Goal: Task Accomplishment & Management: Complete application form

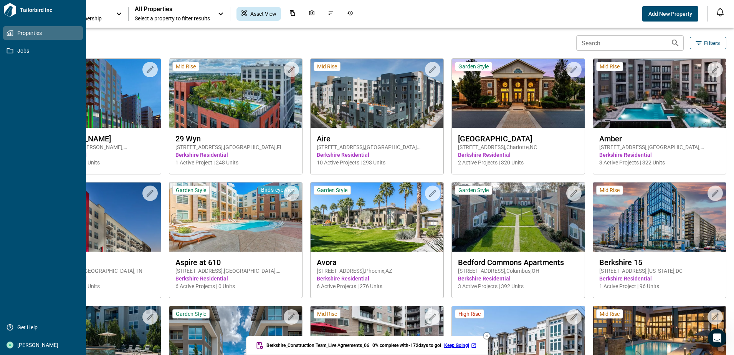
drag, startPoint x: 6, startPoint y: 52, endPoint x: 26, endPoint y: 58, distance: 21.2
click at [7, 52] on link "Jobs" at bounding box center [43, 51] width 80 height 14
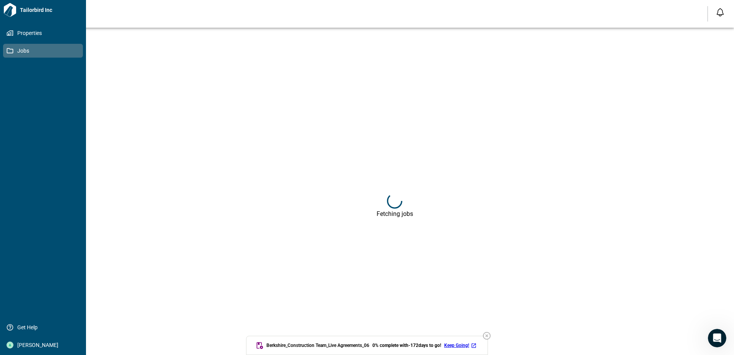
click at [37, 53] on span "Jobs" at bounding box center [44, 51] width 62 height 8
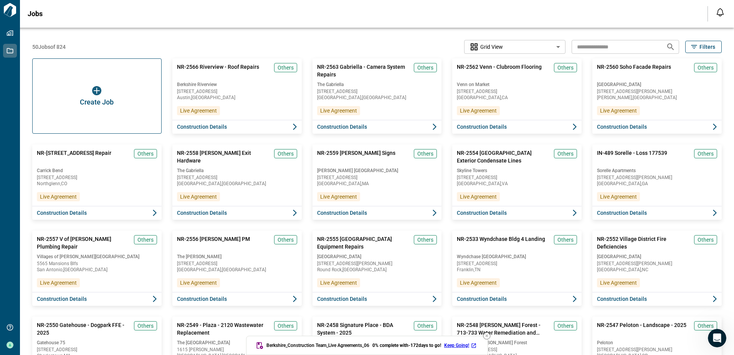
click at [59, 84] on div "Create Job" at bounding box center [96, 95] width 129 height 75
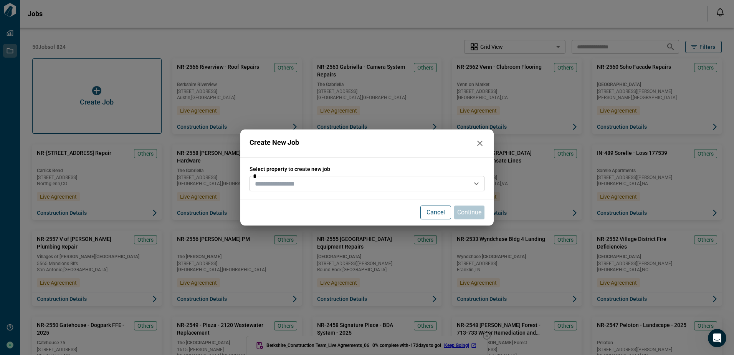
click at [281, 183] on input "text" at bounding box center [361, 183] width 218 height 11
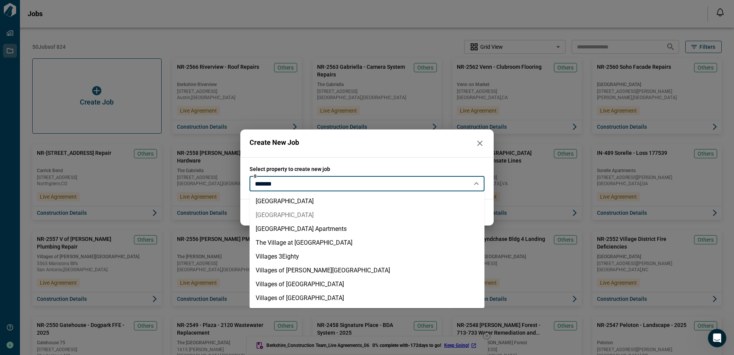
click at [279, 213] on li "[GEOGRAPHIC_DATA]" at bounding box center [366, 215] width 235 height 14
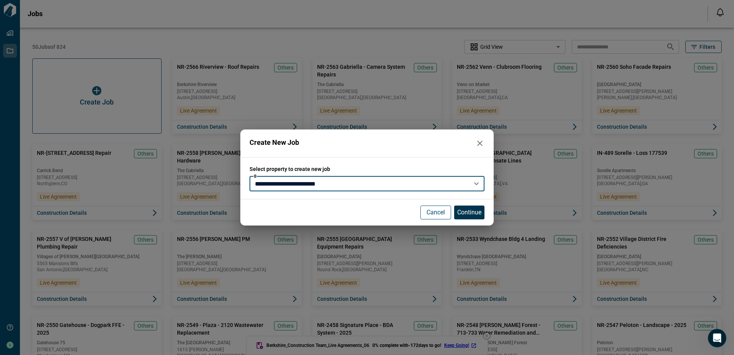
type input "**********"
click at [464, 209] on p "Continue" at bounding box center [469, 212] width 24 height 9
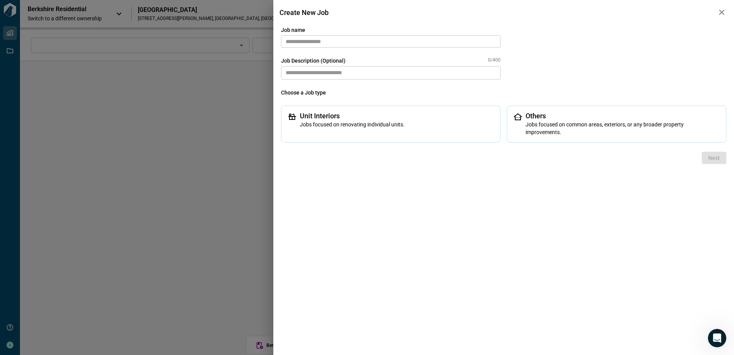
click at [327, 41] on input "text" at bounding box center [391, 41] width 220 height 12
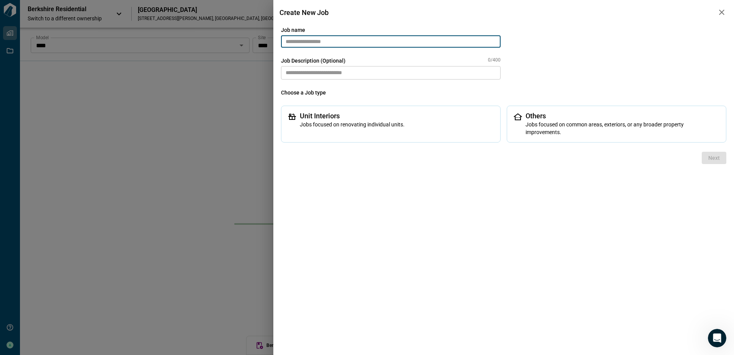
paste input "**********"
drag, startPoint x: 295, startPoint y: 41, endPoint x: 251, endPoint y: 43, distance: 43.8
click at [265, 43] on div "**********" at bounding box center [367, 177] width 734 height 355
type input "**********"
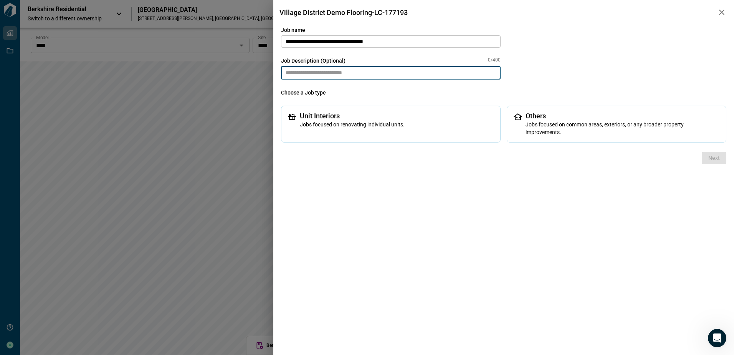
click at [355, 71] on textarea at bounding box center [391, 72] width 220 height 13
paste textarea "**********"
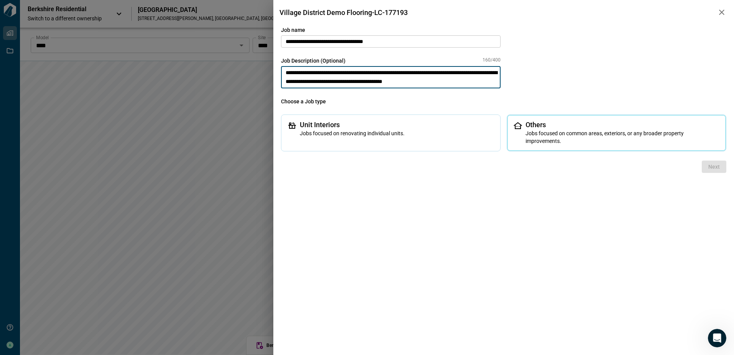
type textarea "**********"
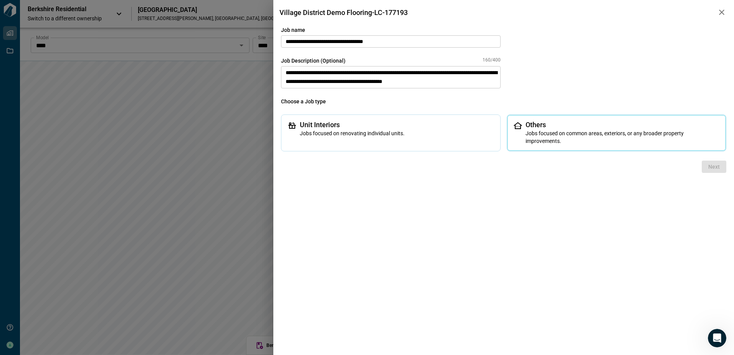
click at [548, 134] on span "Jobs focused on common areas, exteriors, or any broader property improvements." at bounding box center [622, 136] width 194 height 15
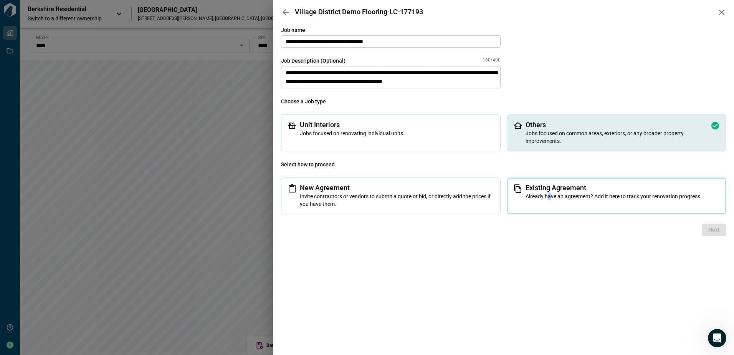
click at [549, 194] on span "Already have an agreement? Add it here to track your renovation progress." at bounding box center [622, 196] width 194 height 8
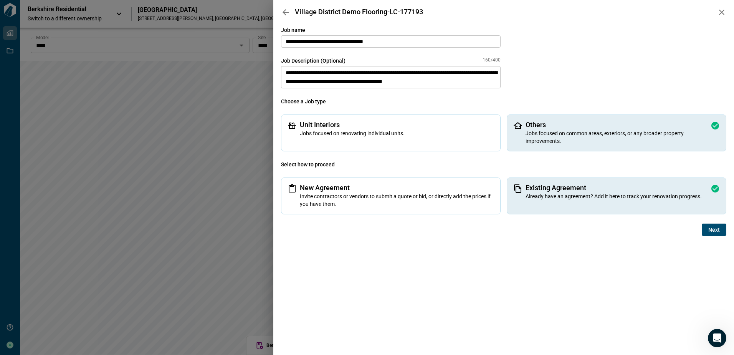
click at [609, 232] on div "Next" at bounding box center [503, 229] width 445 height 12
click at [712, 228] on span "Next" at bounding box center [714, 230] width 12 height 8
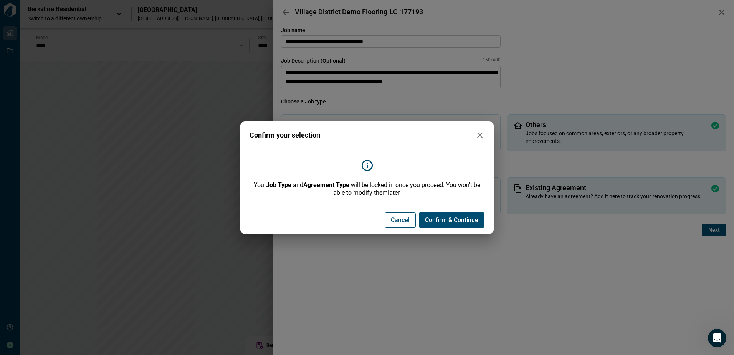
click at [447, 222] on span "Confirm & Continue" at bounding box center [451, 220] width 53 height 8
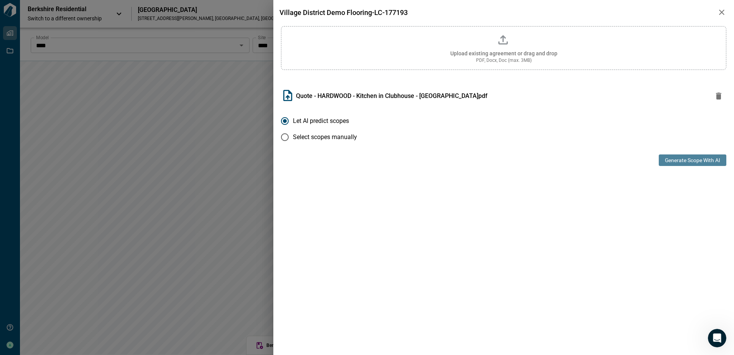
click at [690, 161] on button "Generate Scope with AI" at bounding box center [693, 160] width 68 height 12
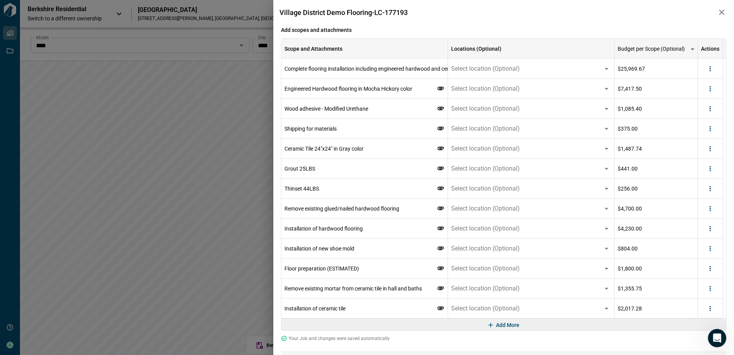
scroll to position [115, 0]
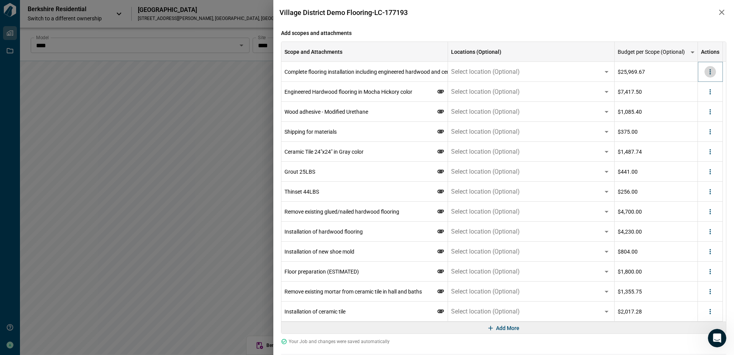
click at [708, 73] on icon "more" at bounding box center [710, 72] width 8 height 8
click at [677, 72] on div "$25,969.67" at bounding box center [656, 72] width 83 height 20
click at [645, 69] on div "$25,969.67" at bounding box center [656, 72] width 83 height 20
click at [646, 69] on div "$25,969.67" at bounding box center [656, 72] width 83 height 20
drag, startPoint x: 652, startPoint y: 69, endPoint x: 611, endPoint y: 71, distance: 41.1
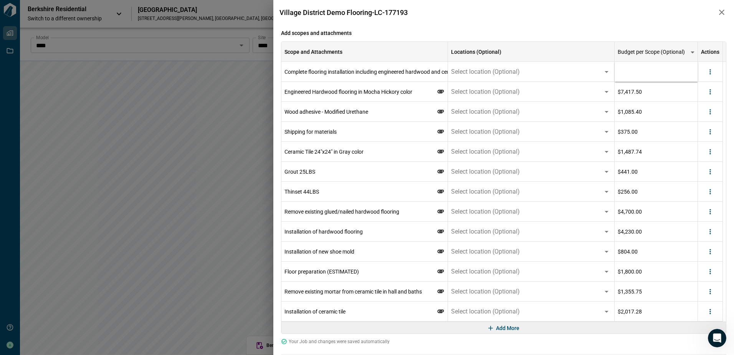
click at [611, 71] on div "Complete flooring installation including engineered hardwood and ceramic tile S…" at bounding box center [501, 72] width 441 height 20
type input "********"
click at [672, 98] on div "$7,417.50" at bounding box center [656, 92] width 83 height 20
click at [713, 94] on icon "more" at bounding box center [710, 92] width 8 height 8
click at [704, 121] on li "Delete" at bounding box center [694, 121] width 43 height 14
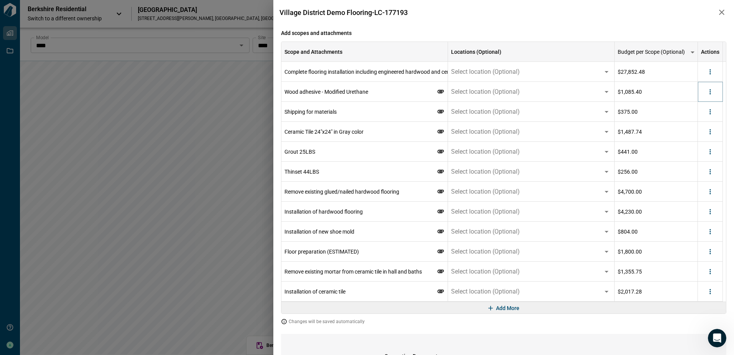
click at [710, 94] on icon "more" at bounding box center [709, 91] width 1 height 5
click at [699, 119] on li "Delete" at bounding box center [694, 121] width 43 height 14
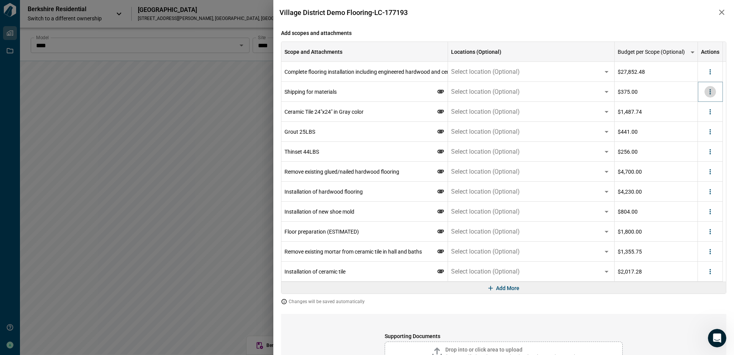
click at [710, 94] on icon "more" at bounding box center [710, 92] width 8 height 8
click at [702, 119] on li "Delete" at bounding box center [694, 121] width 43 height 14
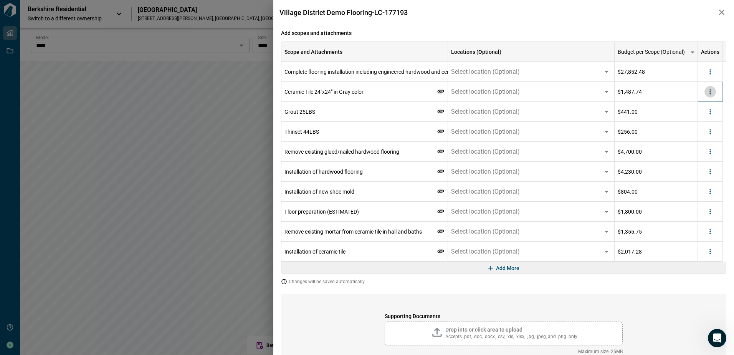
click at [713, 95] on icon "more" at bounding box center [710, 92] width 8 height 8
click at [702, 121] on li "Delete" at bounding box center [694, 121] width 43 height 14
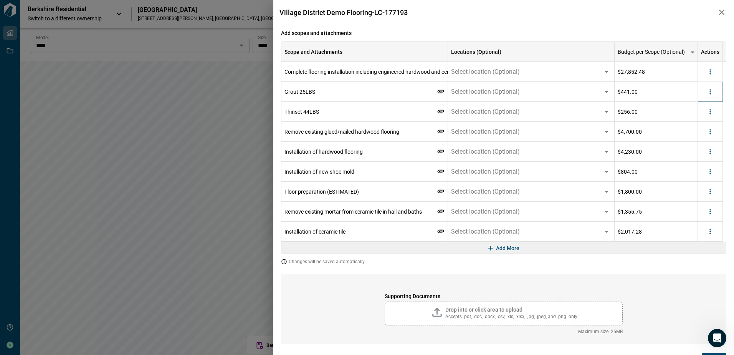
click at [713, 94] on icon "more" at bounding box center [710, 92] width 8 height 8
drag, startPoint x: 699, startPoint y: 120, endPoint x: 709, endPoint y: 103, distance: 18.9
click at [699, 120] on li "Delete" at bounding box center [694, 121] width 43 height 14
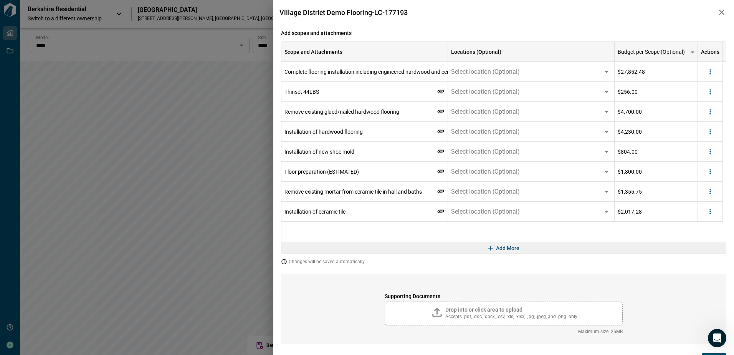
scroll to position [106, 0]
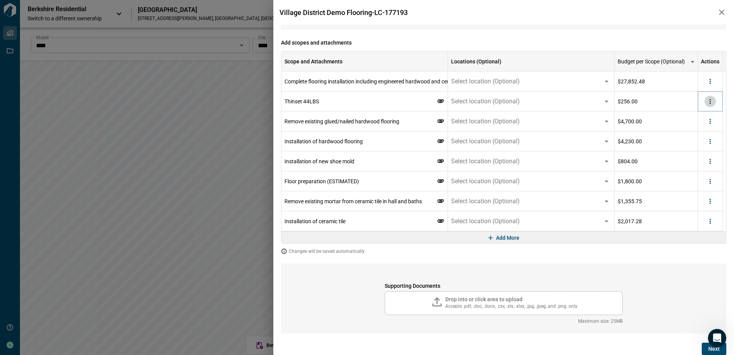
click at [709, 102] on icon "more" at bounding box center [710, 101] width 8 height 8
click at [701, 128] on li "Delete" at bounding box center [694, 131] width 43 height 14
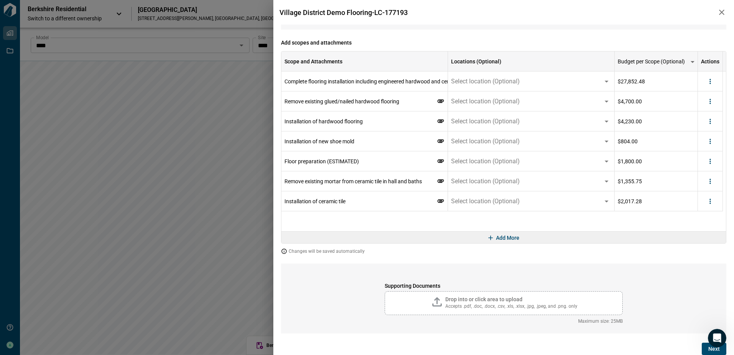
scroll to position [86, 0]
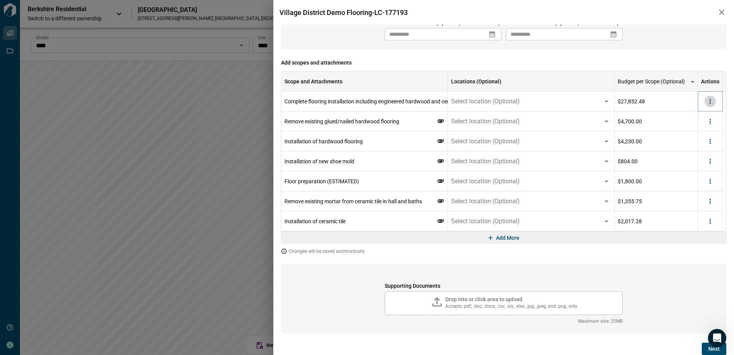
click at [710, 105] on icon "more" at bounding box center [710, 101] width 8 height 8
click at [647, 264] on div "Supporting Documents Drop into or click area to upload Accepts .pdf, .doc, .doc…" at bounding box center [503, 298] width 445 height 70
click at [710, 221] on icon "more" at bounding box center [710, 221] width 8 height 8
click at [693, 248] on li "Delete" at bounding box center [694, 251] width 43 height 14
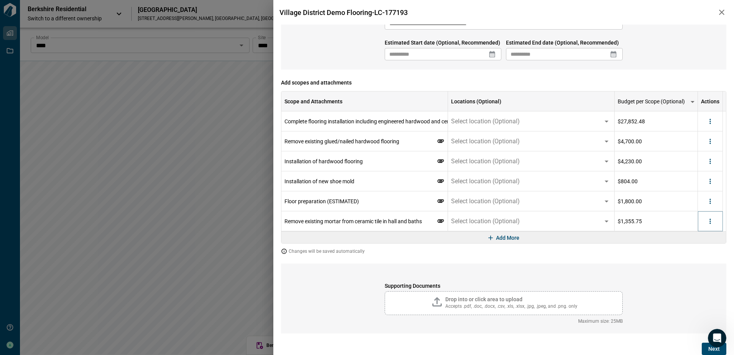
click at [709, 222] on icon "more" at bounding box center [710, 221] width 8 height 8
click at [694, 249] on li "Delete" at bounding box center [694, 251] width 43 height 14
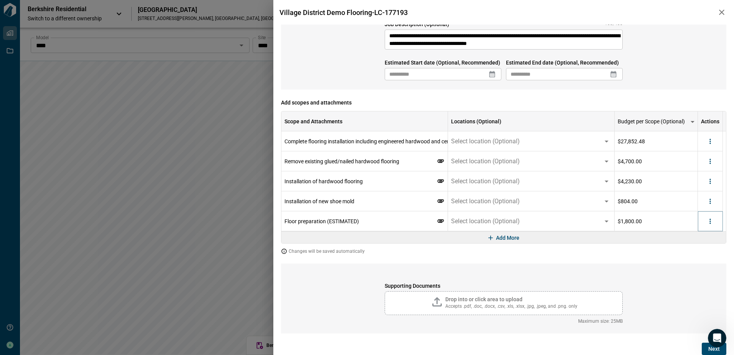
click at [710, 220] on icon "more" at bounding box center [709, 220] width 1 height 5
click at [702, 247] on li "Delete" at bounding box center [694, 251] width 43 height 14
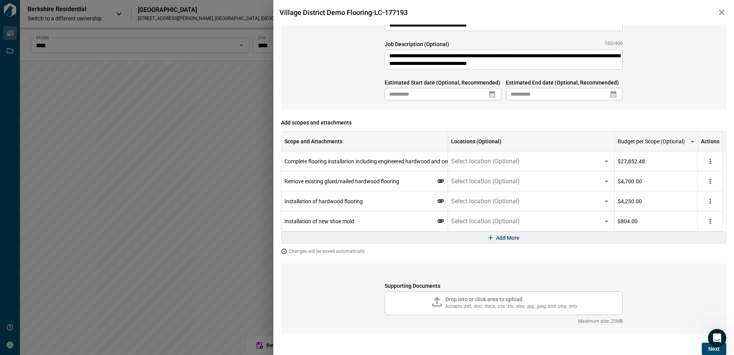
scroll to position [26, 0]
click at [709, 222] on icon "more" at bounding box center [710, 221] width 8 height 8
click at [692, 252] on li "Delete" at bounding box center [694, 251] width 43 height 14
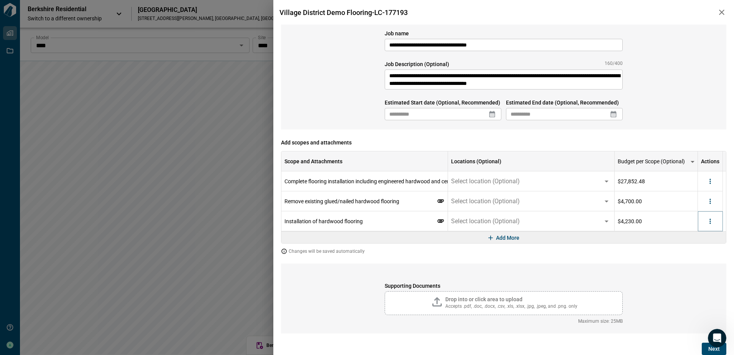
click at [710, 224] on icon "more" at bounding box center [710, 221] width 8 height 8
click at [697, 253] on li "Delete" at bounding box center [694, 251] width 43 height 14
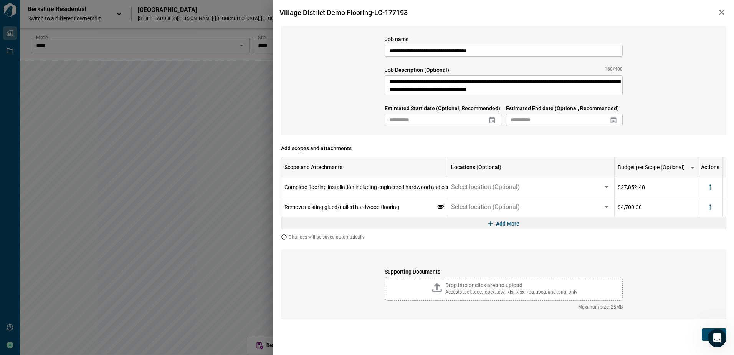
scroll to position [0, 0]
click at [713, 207] on icon "more" at bounding box center [713, 207] width 8 height 8
click at [700, 240] on li "Delete" at bounding box center [697, 237] width 43 height 14
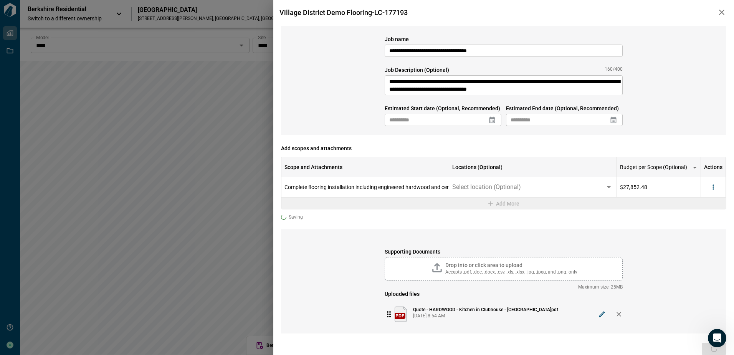
click at [708, 351] on span "Next" at bounding box center [714, 349] width 12 height 8
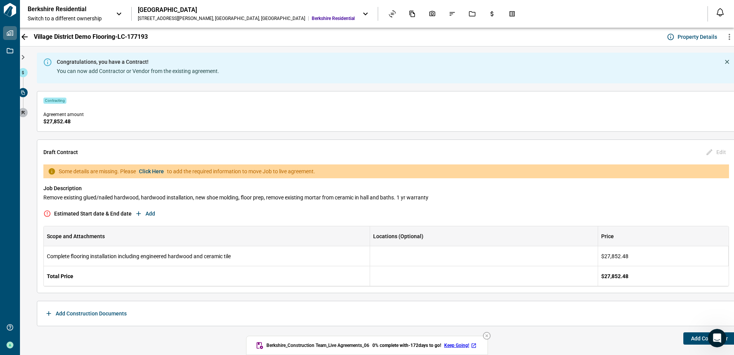
click at [147, 215] on span "Add" at bounding box center [150, 214] width 10 height 8
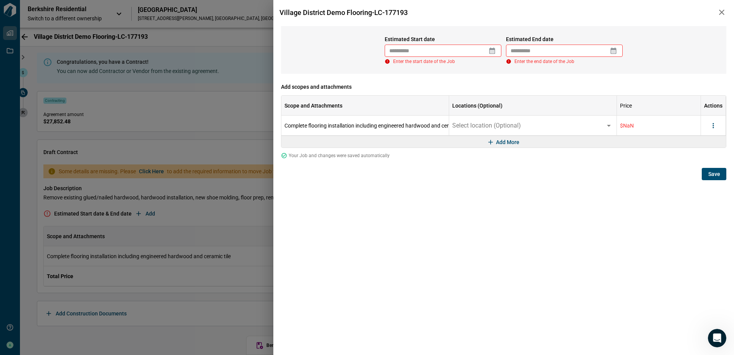
click at [492, 49] on icon at bounding box center [492, 51] width 6 height 7
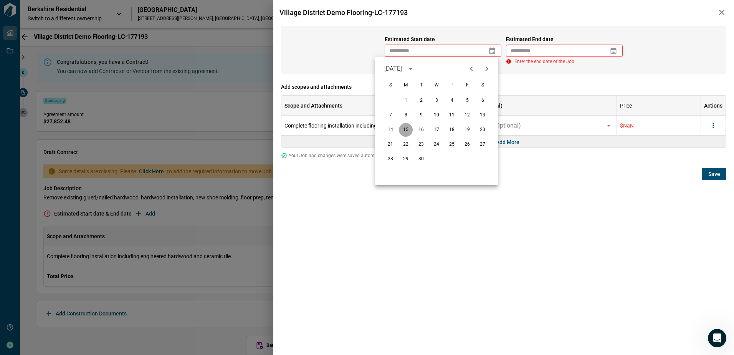
click at [409, 129] on button "15" at bounding box center [406, 130] width 14 height 14
type input "**********"
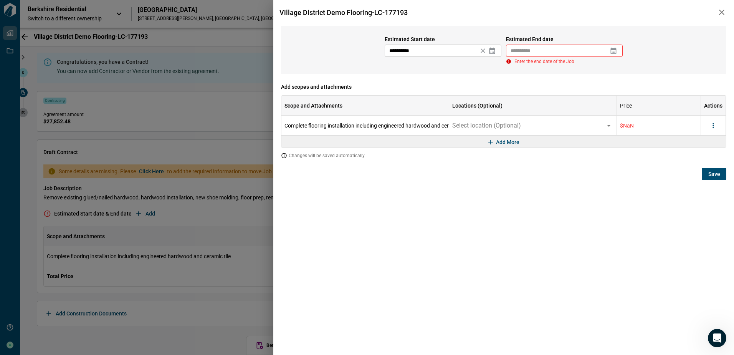
click at [616, 49] on icon at bounding box center [614, 51] width 6 height 7
click at [610, 71] on icon "Next month" at bounding box center [607, 68] width 9 height 9
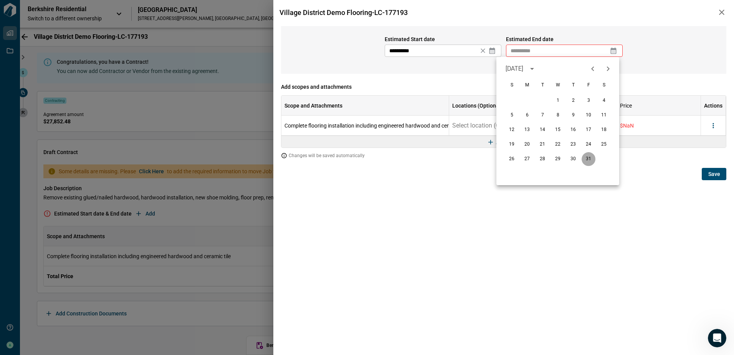
click at [585, 155] on button "31" at bounding box center [588, 159] width 14 height 14
type input "**********"
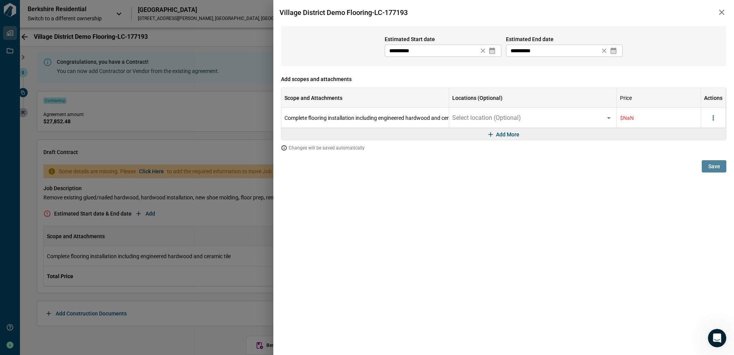
click at [713, 167] on span "Save" at bounding box center [714, 166] width 12 height 8
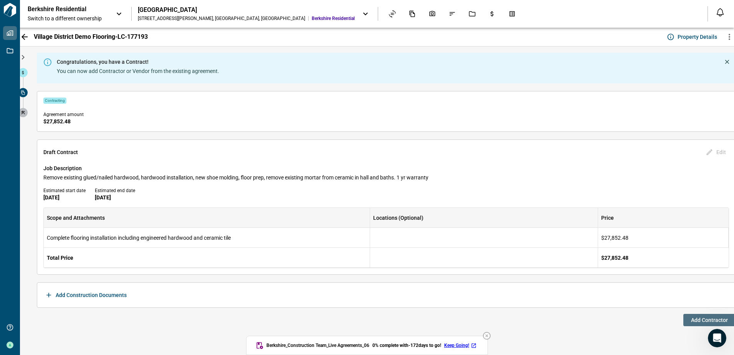
click at [698, 321] on span "Add Contractor" at bounding box center [709, 320] width 37 height 8
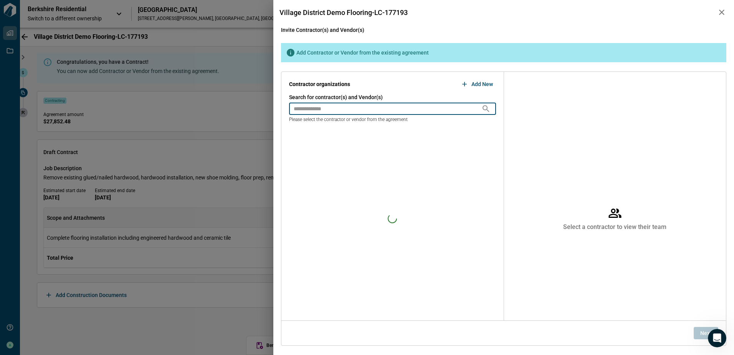
click at [354, 104] on input "text" at bounding box center [385, 108] width 192 height 12
type input "****"
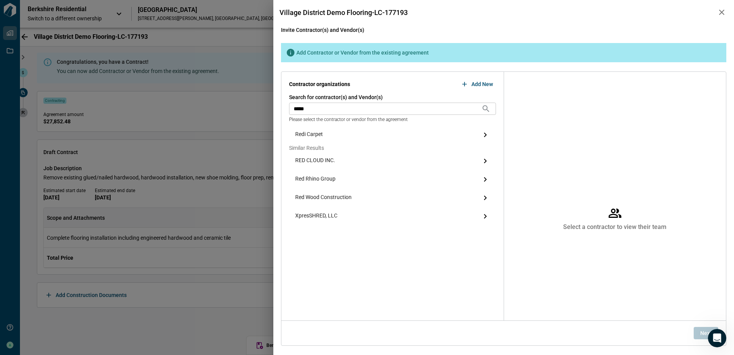
click at [306, 134] on span "Redi Carpet" at bounding box center [309, 134] width 28 height 9
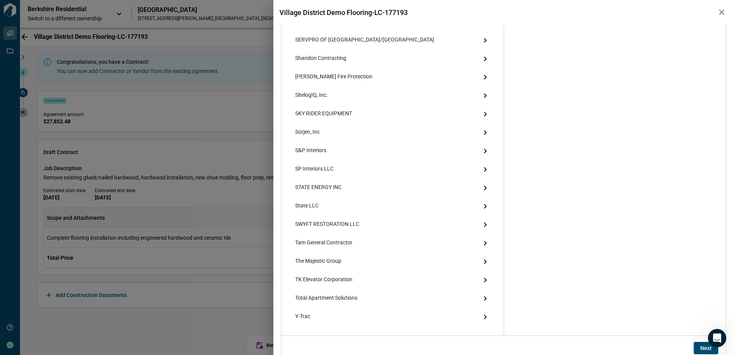
scroll to position [1215, 0]
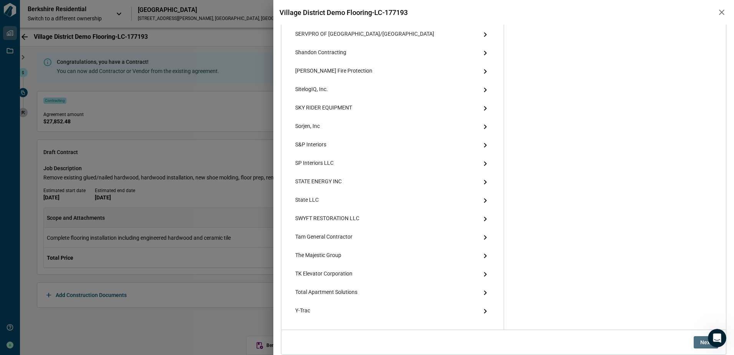
click at [695, 344] on button "Next" at bounding box center [706, 342] width 25 height 12
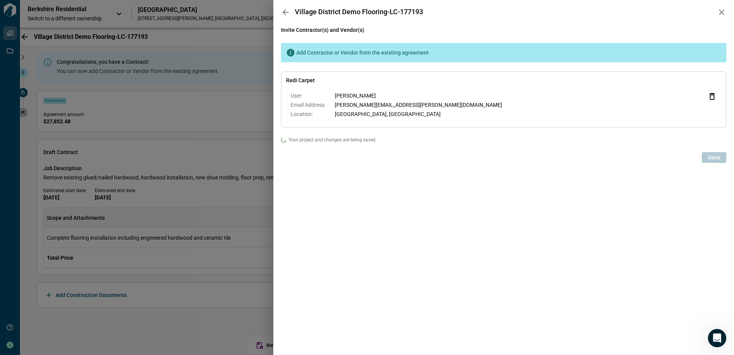
scroll to position [0, 0]
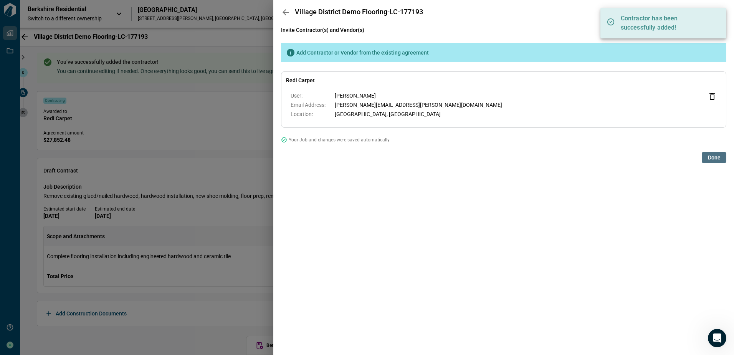
click at [712, 157] on span "Done" at bounding box center [714, 158] width 13 height 8
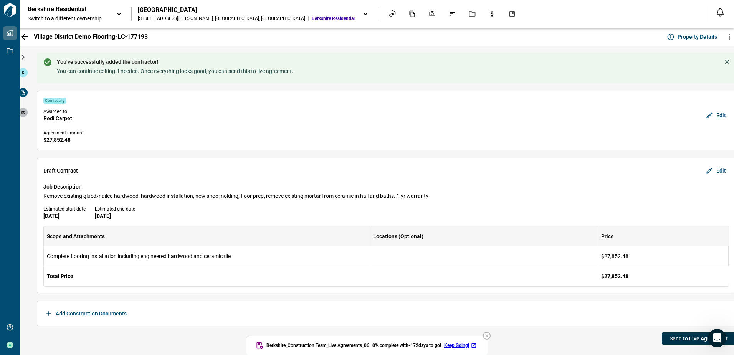
click at [675, 338] on span "Send to Live Agreement" at bounding box center [698, 338] width 58 height 8
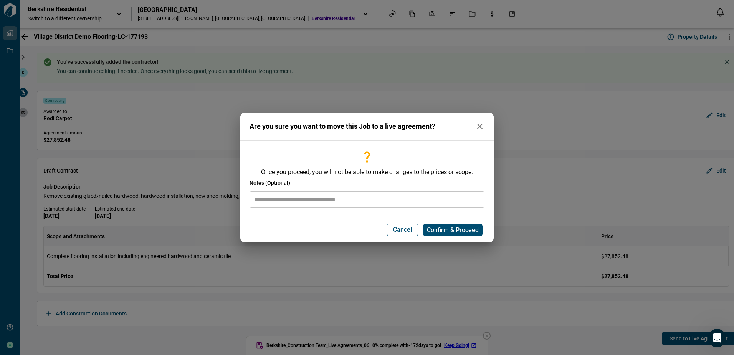
click at [484, 129] on icon "button" at bounding box center [479, 126] width 9 height 9
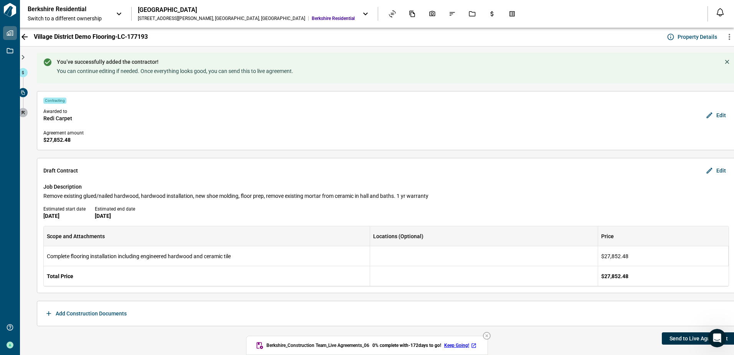
click at [671, 342] on button "Send to Live Agreement" at bounding box center [699, 338] width 74 height 12
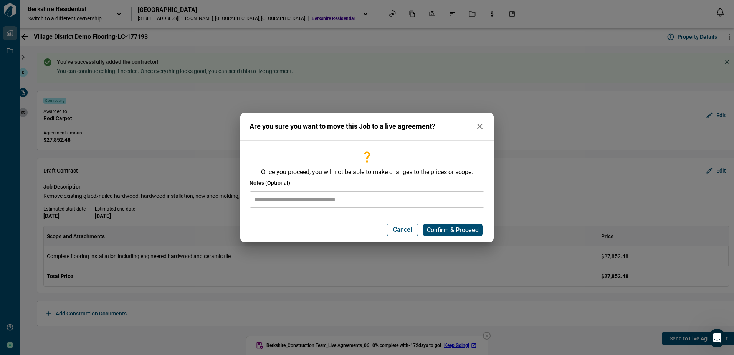
click at [329, 201] on input "text" at bounding box center [366, 199] width 235 height 17
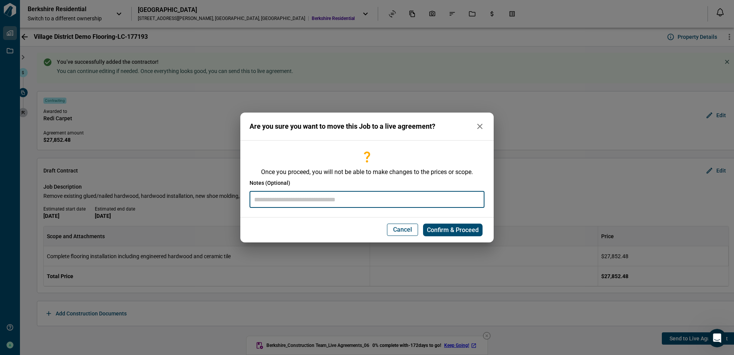
paste input "******"
drag, startPoint x: 259, startPoint y: 200, endPoint x: 231, endPoint y: 198, distance: 28.1
click at [237, 200] on div "Are you sure you want to move this Job to a live agreement? Once you proceed, y…" at bounding box center [367, 177] width 734 height 355
click at [362, 200] on input "**********" at bounding box center [366, 199] width 235 height 17
type input "**********"
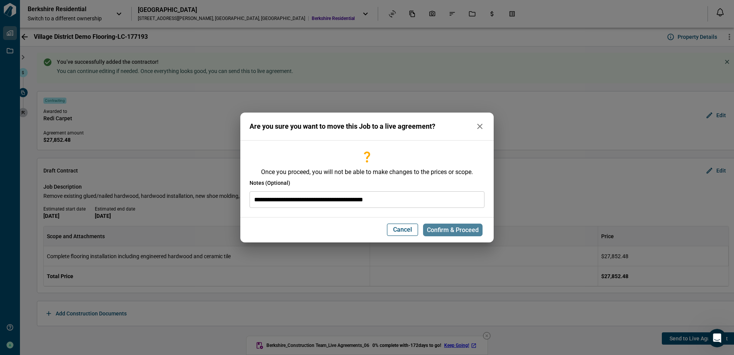
click at [449, 228] on span "Confirm & Proceed" at bounding box center [453, 230] width 52 height 8
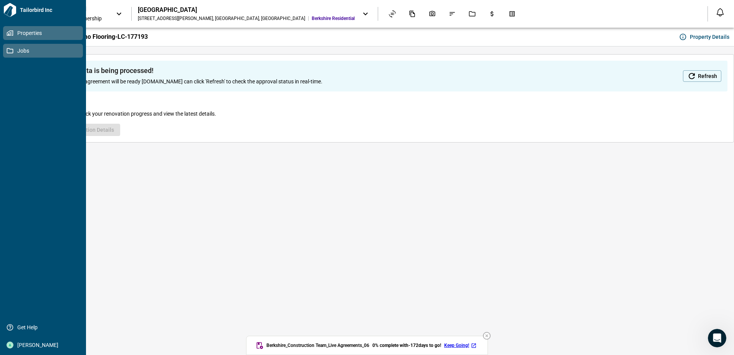
click at [10, 51] on icon at bounding box center [10, 50] width 7 height 7
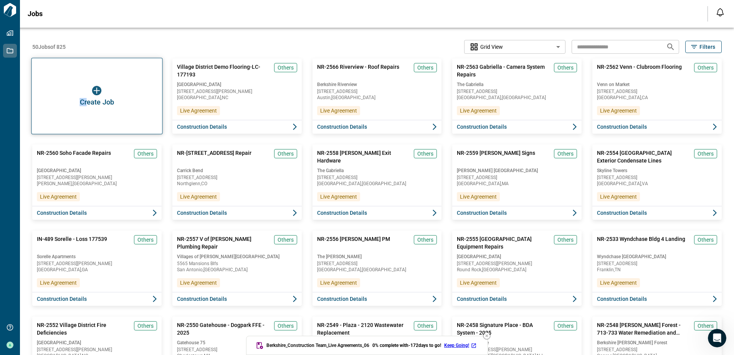
drag, startPoint x: 89, startPoint y: 93, endPoint x: 87, endPoint y: 96, distance: 4.0
click at [87, 96] on div "Create Job" at bounding box center [96, 96] width 131 height 76
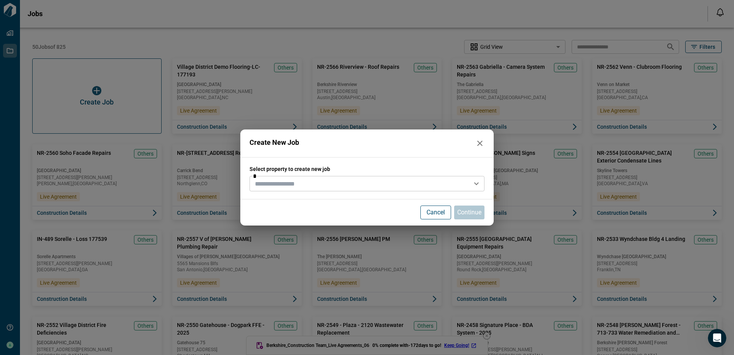
click at [291, 180] on input "text" at bounding box center [361, 183] width 218 height 11
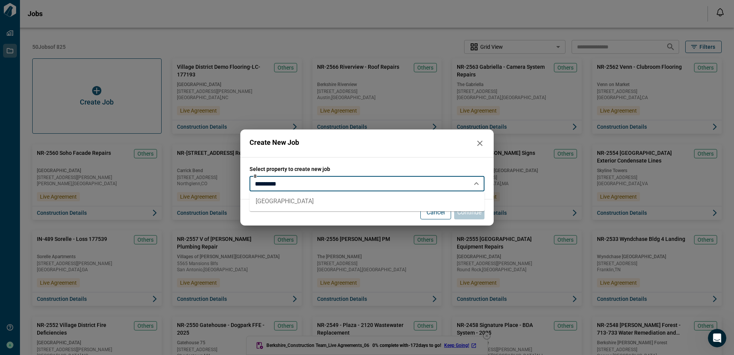
click at [278, 204] on li "[GEOGRAPHIC_DATA]" at bounding box center [366, 201] width 235 height 14
type input "**********"
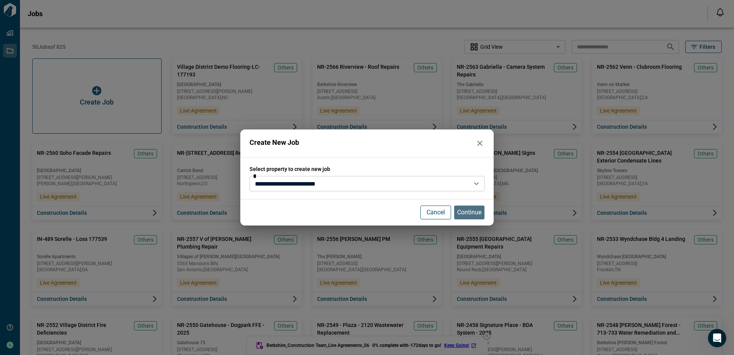
click at [470, 216] on p "Continue" at bounding box center [469, 212] width 24 height 9
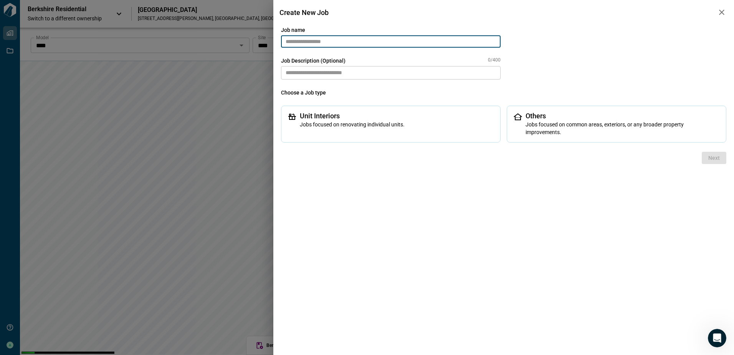
click at [313, 40] on input "text" at bounding box center [391, 41] width 220 height 12
paste input "******"
drag, startPoint x: 289, startPoint y: 42, endPoint x: 268, endPoint y: 43, distance: 21.5
click at [268, 43] on div "in-487 Job name ****** ​ Job Description (Optional) 0/400 * ​ Choose a Job type…" at bounding box center [367, 177] width 734 height 355
click at [352, 43] on input "******" at bounding box center [391, 41] width 220 height 12
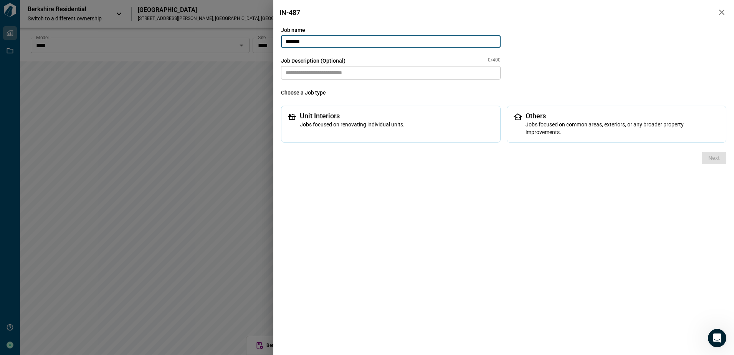
paste input "**********"
type input "**********"
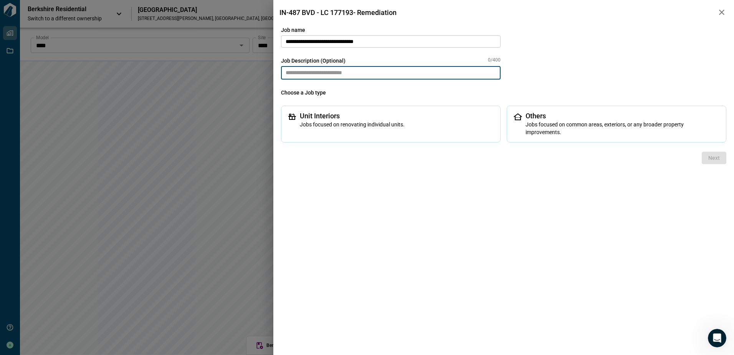
click at [312, 71] on textarea at bounding box center [391, 72] width 220 height 13
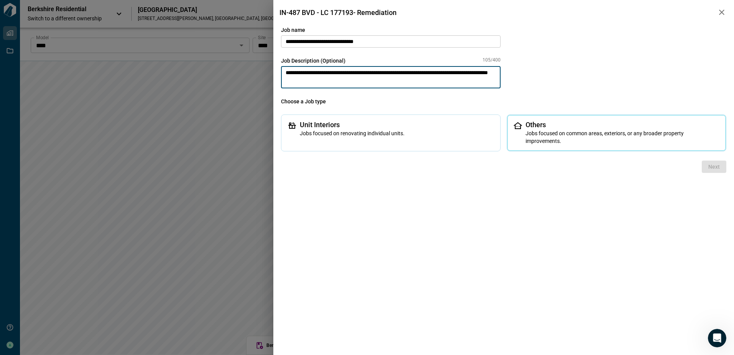
type textarea "**********"
click at [573, 132] on span "Jobs focused on common areas, exteriors, or any broader property improvements." at bounding box center [622, 136] width 194 height 15
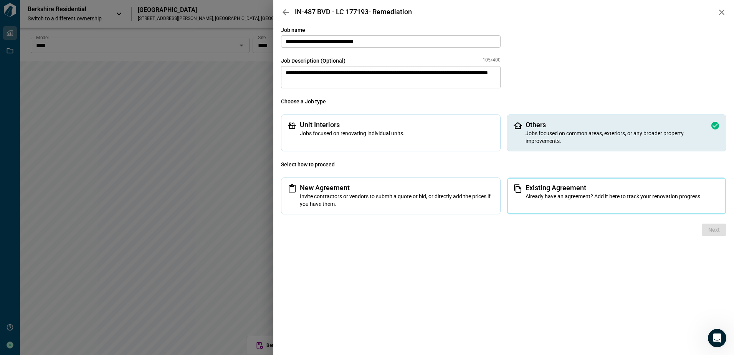
click at [563, 195] on span "Already have an agreement? Add it here to track your renovation progress." at bounding box center [622, 196] width 194 height 8
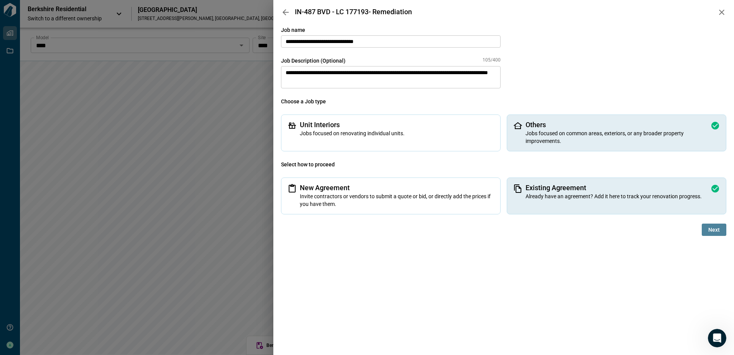
click at [715, 231] on span "Next" at bounding box center [714, 230] width 12 height 8
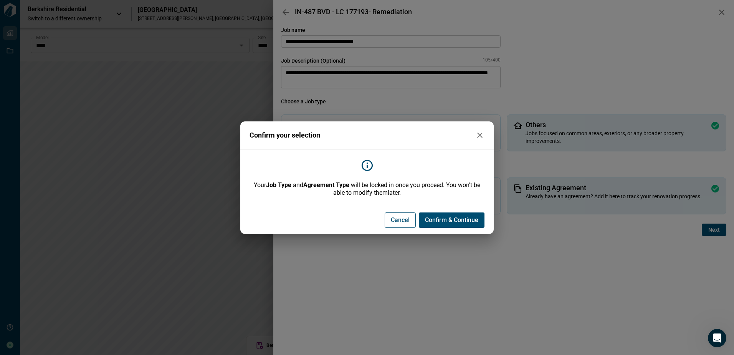
click at [458, 224] on button "Confirm & Continue" at bounding box center [452, 219] width 66 height 15
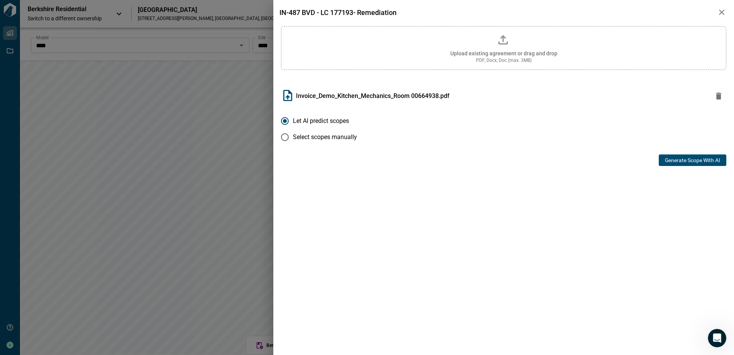
click at [681, 162] on button "Generate Scope with AI" at bounding box center [693, 160] width 68 height 12
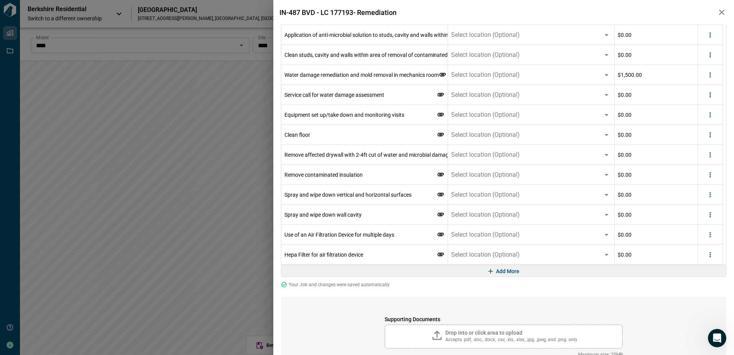
scroll to position [784, 0]
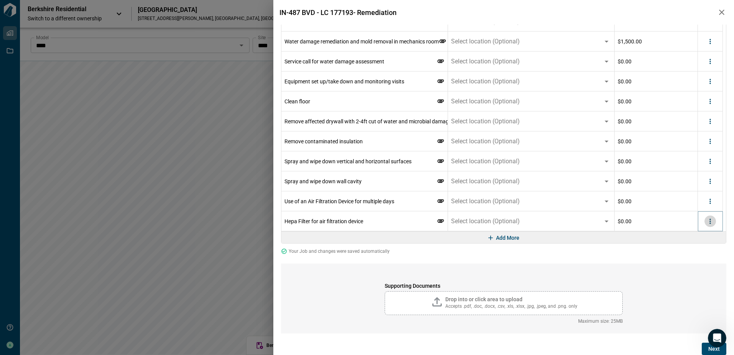
click at [709, 219] on icon "more" at bounding box center [710, 221] width 8 height 8
drag, startPoint x: 701, startPoint y: 250, endPoint x: 711, endPoint y: 224, distance: 27.9
click at [701, 250] on li "Delete" at bounding box center [694, 251] width 43 height 14
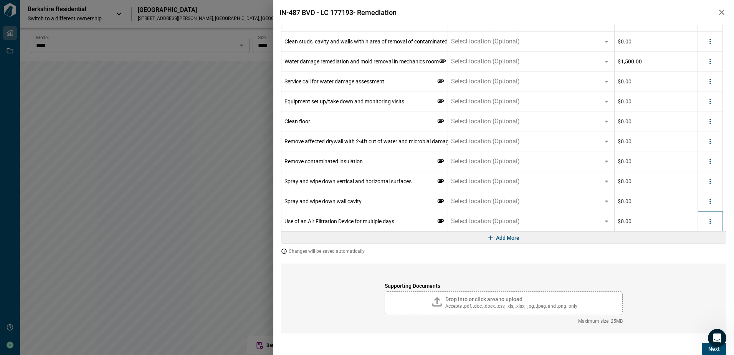
click at [711, 224] on icon "more" at bounding box center [710, 221] width 8 height 8
click at [708, 251] on li "Delete" at bounding box center [694, 251] width 43 height 14
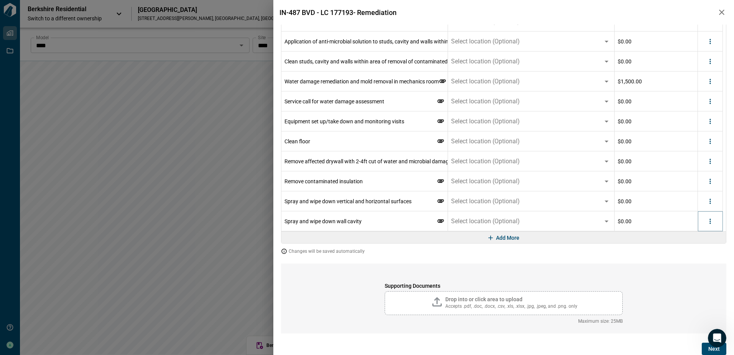
scroll to position [744, 0]
click at [711, 220] on icon "more" at bounding box center [710, 221] width 8 height 8
click at [697, 250] on li "Delete" at bounding box center [694, 251] width 43 height 14
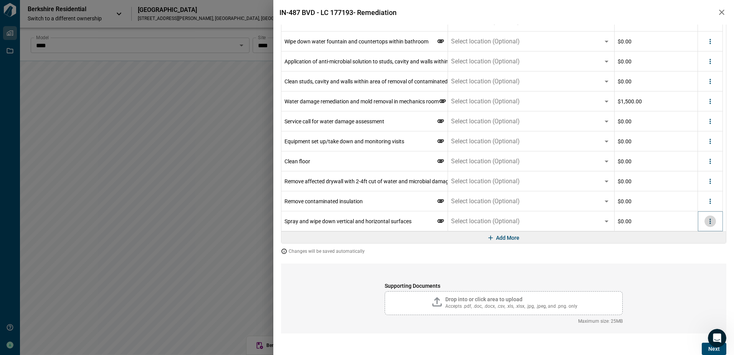
click at [709, 221] on icon "more" at bounding box center [710, 221] width 8 height 8
click at [703, 249] on li "Delete" at bounding box center [694, 251] width 43 height 14
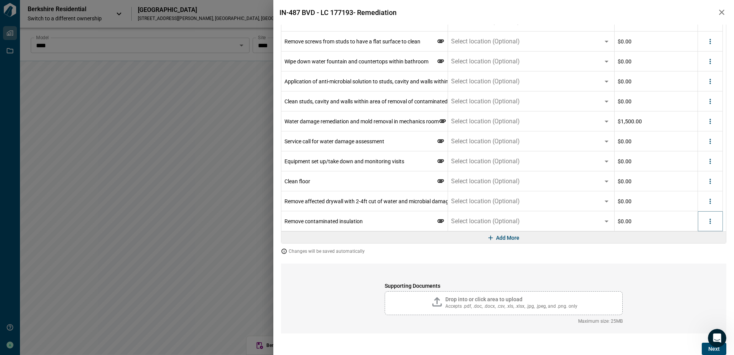
click at [712, 221] on icon "more" at bounding box center [710, 221] width 8 height 8
click at [702, 252] on li "Delete" at bounding box center [694, 251] width 43 height 14
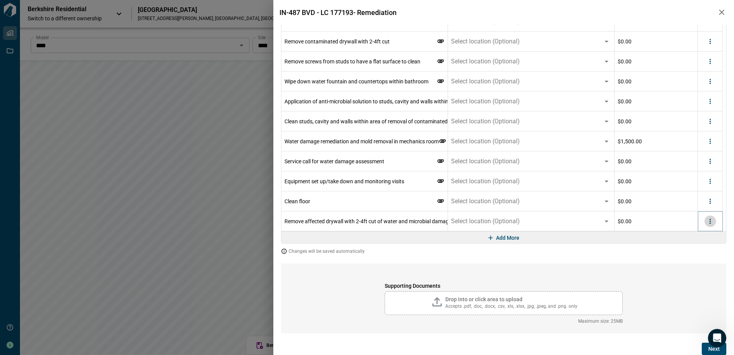
click at [709, 219] on icon "more" at bounding box center [710, 221] width 8 height 8
click at [700, 253] on li "Delete" at bounding box center [694, 251] width 43 height 14
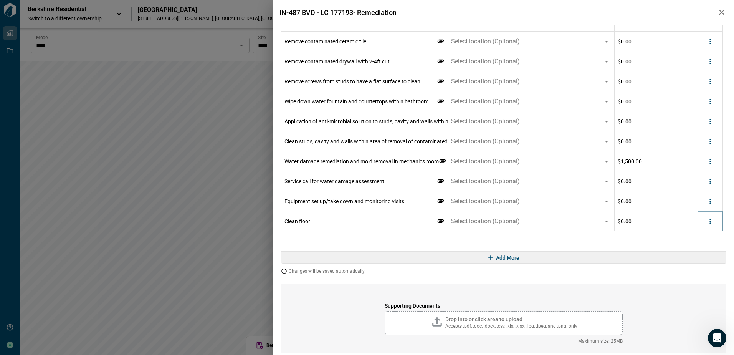
click at [710, 220] on icon "more" at bounding box center [709, 220] width 1 height 5
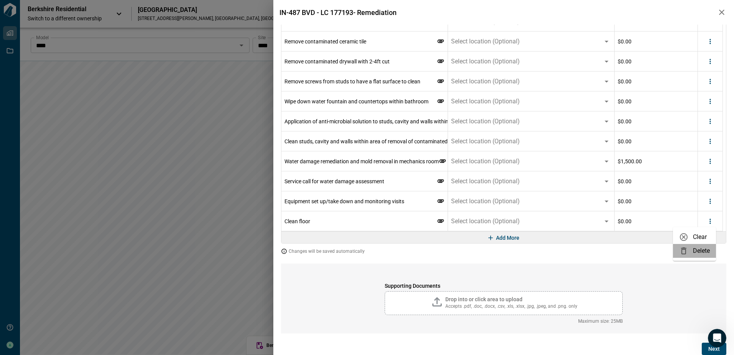
click at [693, 256] on li "Delete" at bounding box center [694, 251] width 43 height 14
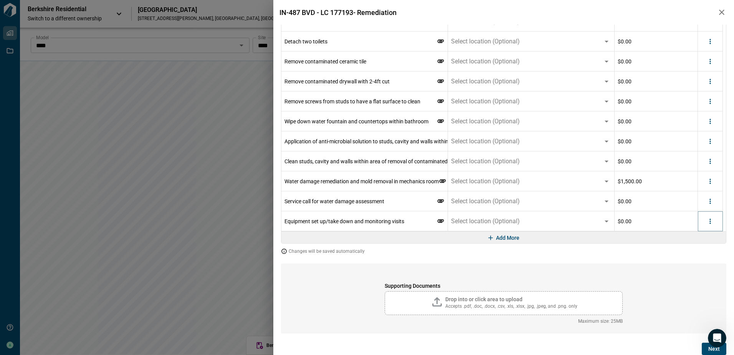
click at [710, 225] on icon "more" at bounding box center [710, 221] width 8 height 8
click at [700, 250] on li "Delete" at bounding box center [694, 251] width 43 height 14
click at [709, 223] on icon "more" at bounding box center [710, 221] width 8 height 8
click at [694, 250] on li "Delete" at bounding box center [694, 251] width 43 height 14
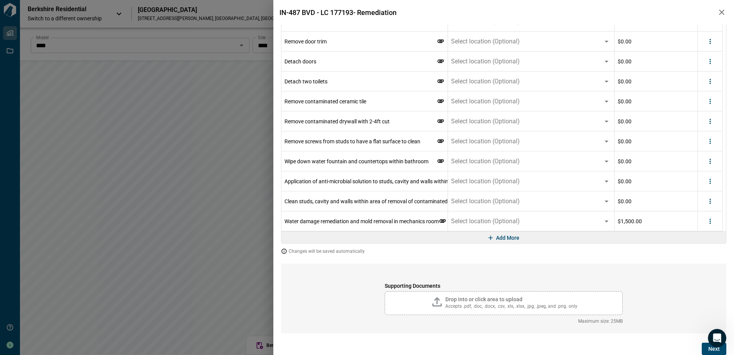
scroll to position [605, 0]
click at [707, 220] on icon "more" at bounding box center [710, 221] width 8 height 8
click at [699, 249] on li "Delete" at bounding box center [694, 251] width 43 height 14
click at [709, 221] on icon "more" at bounding box center [710, 221] width 8 height 8
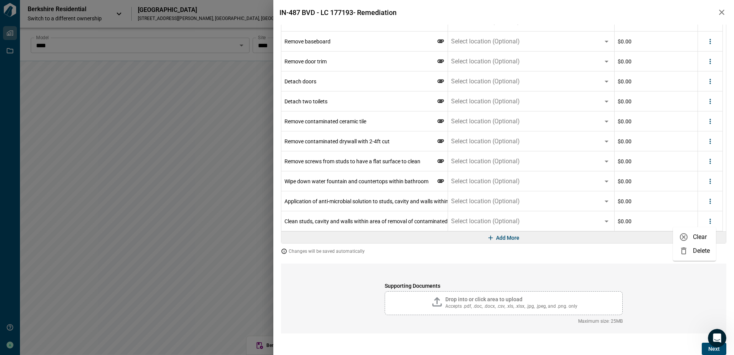
click at [700, 251] on li "Delete" at bounding box center [694, 251] width 43 height 14
click at [713, 219] on icon "more" at bounding box center [710, 221] width 8 height 8
click at [707, 246] on li "Delete" at bounding box center [694, 251] width 43 height 14
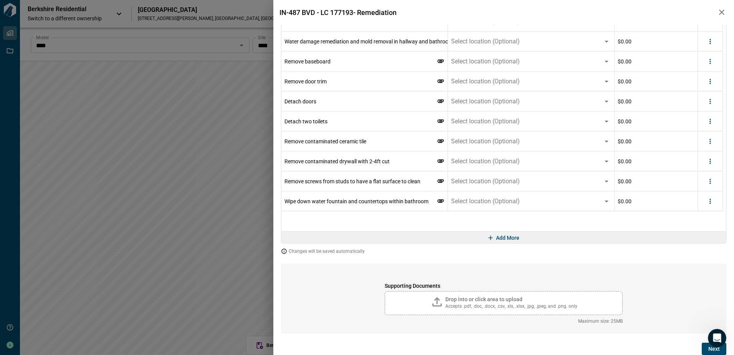
scroll to position [545, 0]
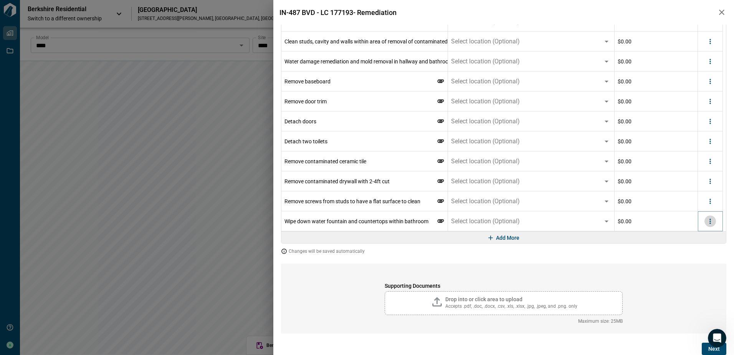
click at [710, 223] on icon "more" at bounding box center [709, 220] width 1 height 5
click at [697, 253] on li "Delete" at bounding box center [694, 251] width 43 height 14
drag, startPoint x: 707, startPoint y: 216, endPoint x: 717, endPoint y: 252, distance: 37.0
click at [707, 217] on button "more" at bounding box center [710, 221] width 12 height 12
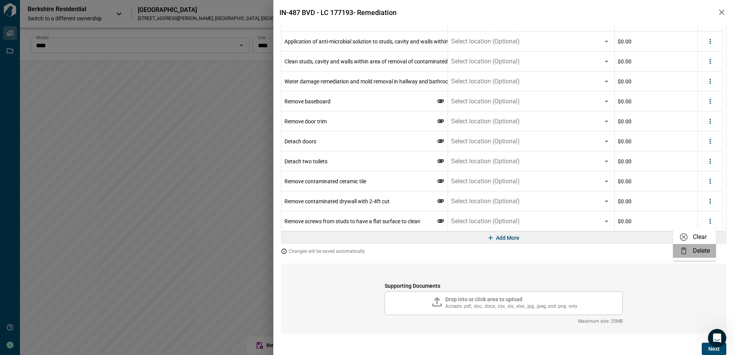
click at [695, 249] on li "Delete" at bounding box center [694, 251] width 43 height 14
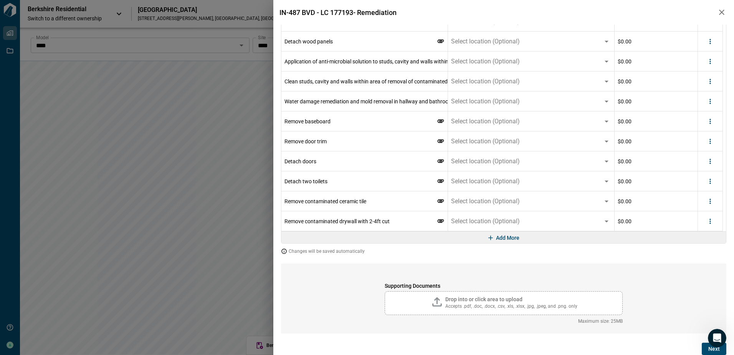
scroll to position [428, 0]
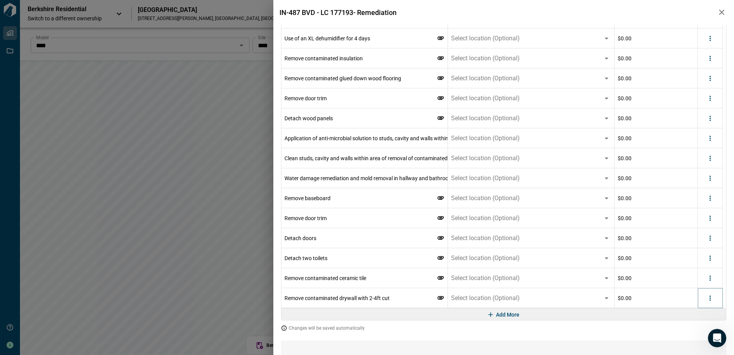
click at [711, 295] on icon "more" at bounding box center [710, 298] width 8 height 8
click at [691, 327] on div at bounding box center [686, 327] width 14 height 9
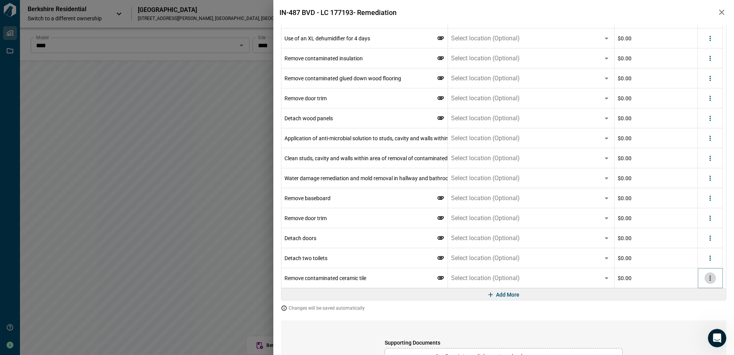
click at [710, 281] on icon "more" at bounding box center [710, 278] width 8 height 8
click at [696, 309] on li "Delete" at bounding box center [694, 308] width 43 height 14
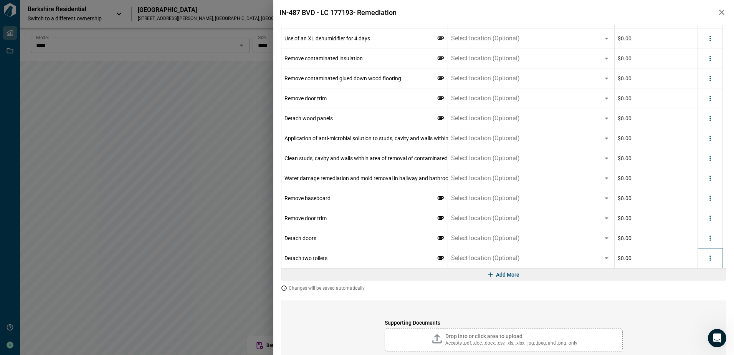
click at [709, 259] on icon "more" at bounding box center [710, 258] width 8 height 8
click at [690, 291] on div at bounding box center [686, 287] width 14 height 9
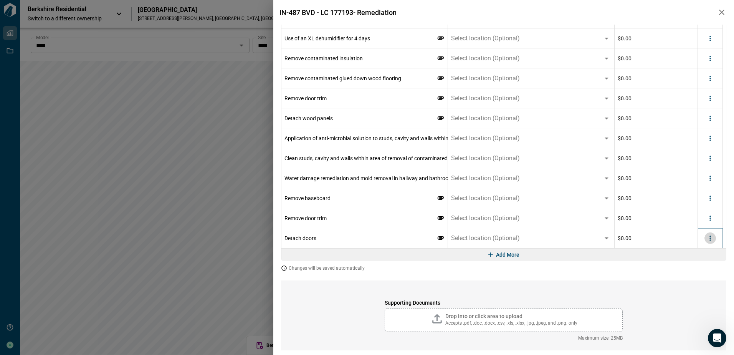
click at [707, 238] on icon "more" at bounding box center [710, 238] width 8 height 8
click at [692, 269] on li "Delete" at bounding box center [694, 268] width 43 height 14
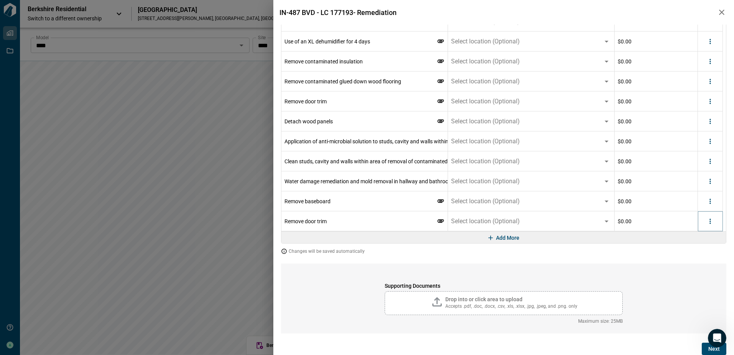
click at [712, 225] on icon "more" at bounding box center [710, 221] width 8 height 8
click at [709, 247] on li "Delete" at bounding box center [694, 251] width 43 height 14
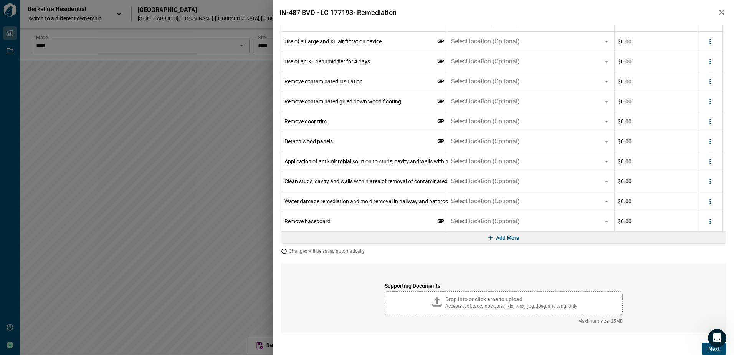
scroll to position [405, 0]
click at [711, 218] on icon "more" at bounding box center [710, 221] width 8 height 8
click at [697, 249] on li "Delete" at bounding box center [694, 251] width 43 height 14
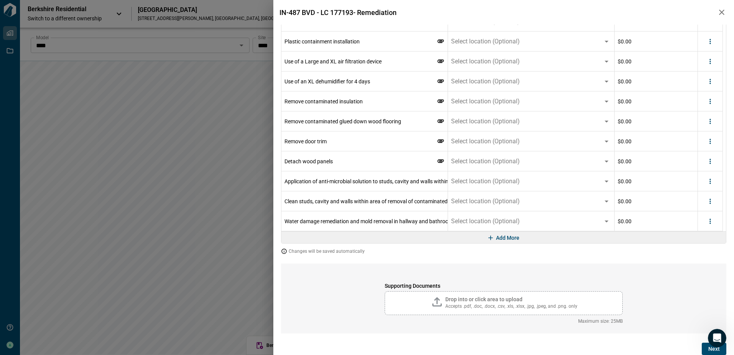
scroll to position [385, 0]
click at [711, 218] on icon "more" at bounding box center [710, 221] width 8 height 8
click at [694, 249] on li "Delete" at bounding box center [694, 251] width 43 height 14
click at [710, 221] on icon "more" at bounding box center [709, 220] width 1 height 5
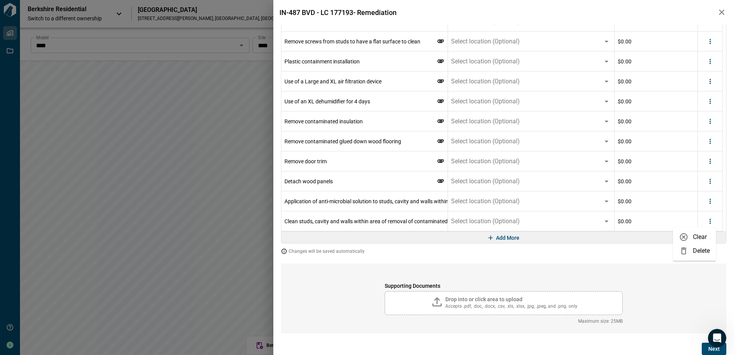
click at [698, 248] on li "Delete" at bounding box center [694, 251] width 43 height 14
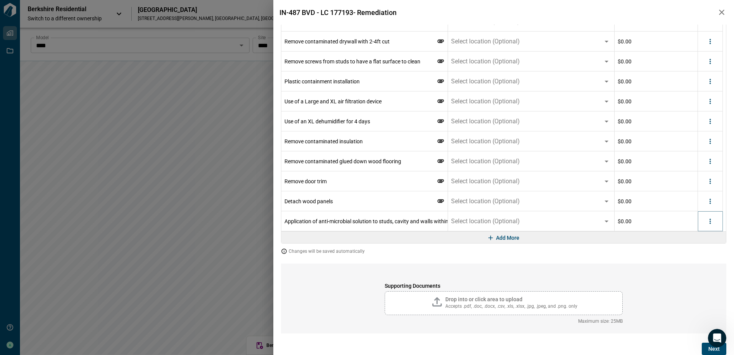
click at [709, 220] on icon "more" at bounding box center [710, 221] width 8 height 8
click at [703, 239] on li "Clear" at bounding box center [694, 237] width 43 height 14
click at [706, 225] on icon "more" at bounding box center [710, 221] width 8 height 8
click at [702, 254] on li "Delete" at bounding box center [694, 251] width 43 height 14
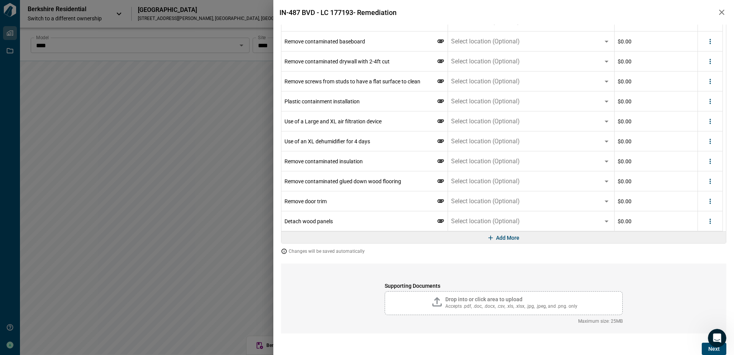
scroll to position [325, 0]
drag, startPoint x: 711, startPoint y: 219, endPoint x: 710, endPoint y: 226, distance: 7.0
click at [711, 220] on icon "more" at bounding box center [710, 221] width 8 height 8
click at [704, 256] on li "Delete" at bounding box center [694, 251] width 43 height 14
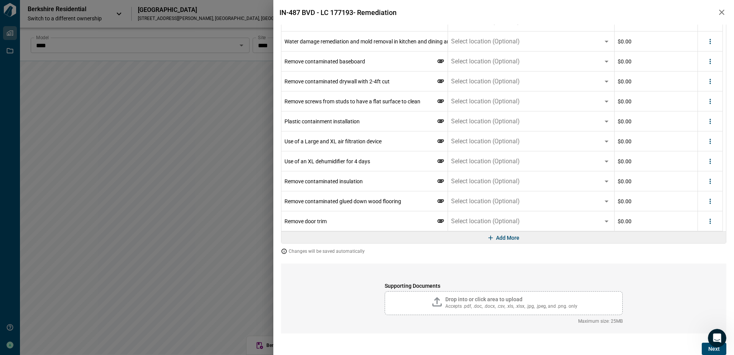
scroll to position [305, 0]
click at [709, 225] on icon "more" at bounding box center [710, 221] width 8 height 8
click at [701, 249] on li "Delete" at bounding box center [694, 251] width 43 height 14
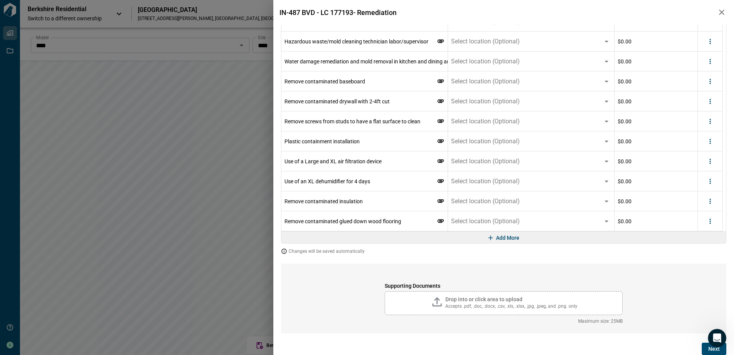
scroll to position [285, 0]
click at [708, 223] on icon "more" at bounding box center [710, 221] width 8 height 8
click at [704, 247] on li "Delete" at bounding box center [694, 251] width 43 height 14
click at [709, 218] on icon "more" at bounding box center [710, 221] width 8 height 8
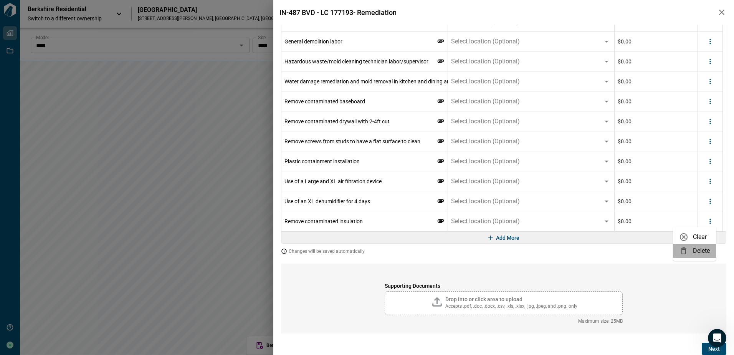
click at [698, 249] on li "Delete" at bounding box center [694, 251] width 43 height 14
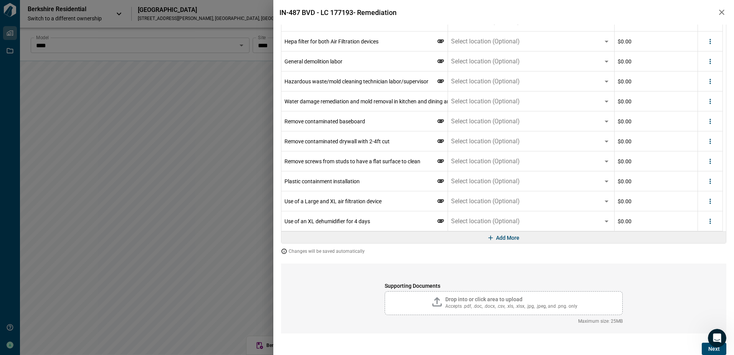
scroll to position [245, 0]
click at [707, 220] on icon "more" at bounding box center [710, 221] width 8 height 8
click at [699, 249] on li "Delete" at bounding box center [694, 251] width 43 height 14
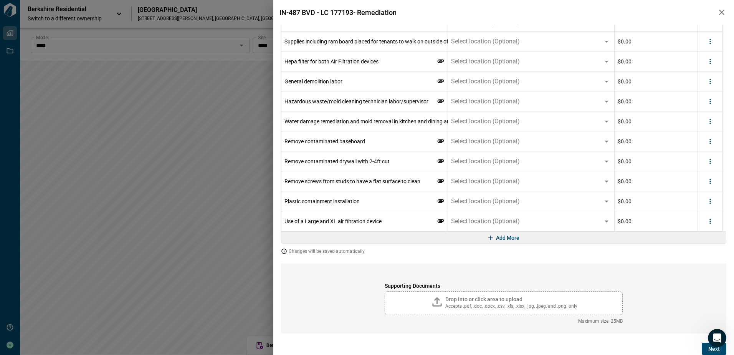
scroll to position [225, 0]
click at [711, 220] on icon "more" at bounding box center [710, 221] width 8 height 8
click at [703, 251] on li "Delete" at bounding box center [694, 251] width 43 height 14
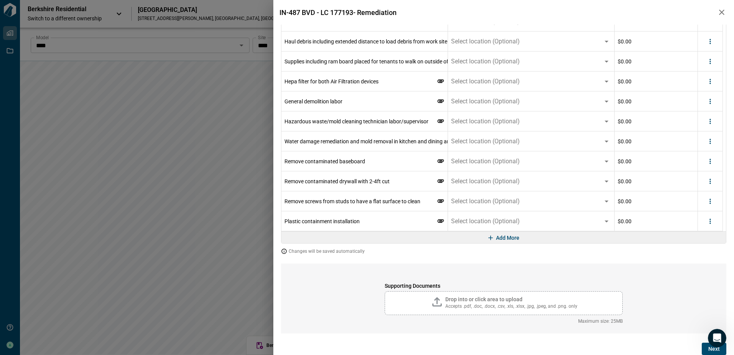
scroll to position [205, 0]
click at [711, 223] on icon "more" at bounding box center [710, 221] width 8 height 8
click at [694, 255] on li "Delete" at bounding box center [694, 251] width 43 height 14
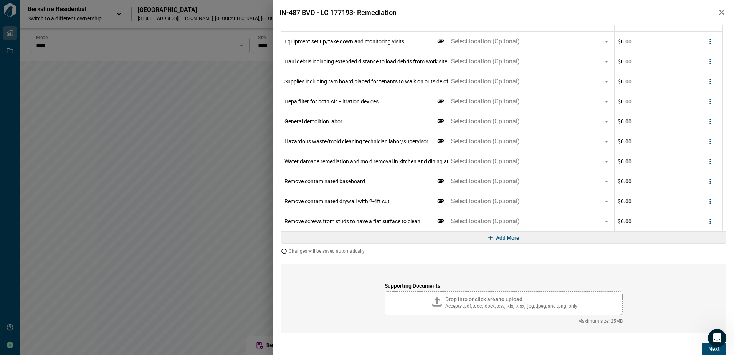
scroll to position [185, 0]
click at [706, 221] on icon "more" at bounding box center [710, 221] width 8 height 8
click at [697, 247] on li "Delete" at bounding box center [694, 251] width 43 height 14
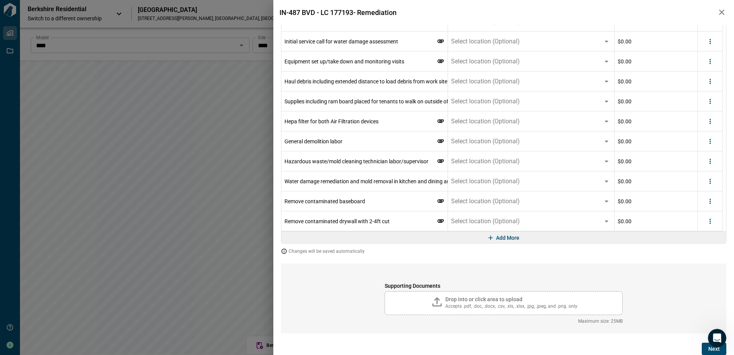
scroll to position [165, 0]
click at [708, 221] on icon "more" at bounding box center [710, 221] width 8 height 8
click at [682, 252] on icon at bounding box center [683, 250] width 9 height 9
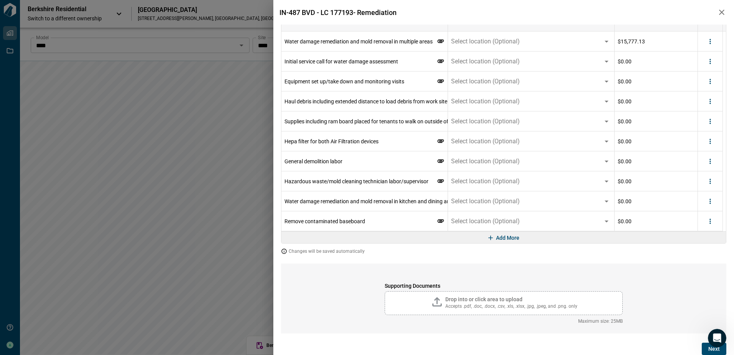
scroll to position [145, 0]
click at [703, 219] on div at bounding box center [710, 221] width 25 height 20
click at [707, 223] on icon "more" at bounding box center [710, 221] width 8 height 8
click at [700, 248] on li "Delete" at bounding box center [694, 251] width 43 height 14
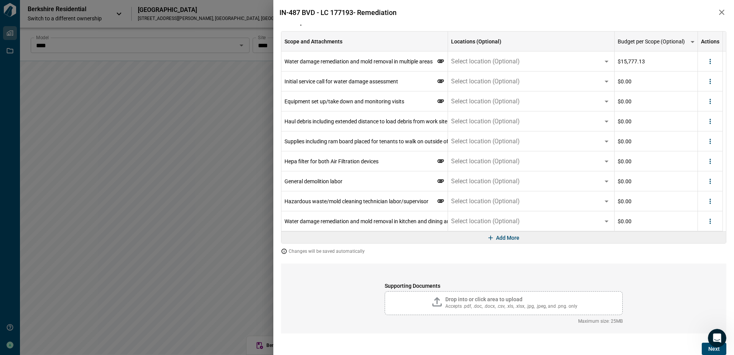
scroll to position [126, 0]
click at [705, 217] on div at bounding box center [710, 221] width 12 height 12
click at [704, 225] on div at bounding box center [710, 221] width 12 height 12
click at [709, 218] on icon "more" at bounding box center [710, 221] width 8 height 8
click at [702, 248] on li "Delete" at bounding box center [694, 251] width 43 height 14
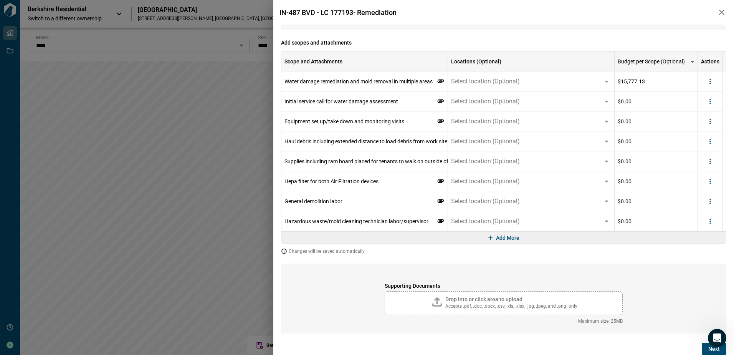
scroll to position [106, 0]
click at [708, 224] on icon "more" at bounding box center [710, 221] width 8 height 8
click at [704, 250] on li "Delete" at bounding box center [694, 251] width 43 height 14
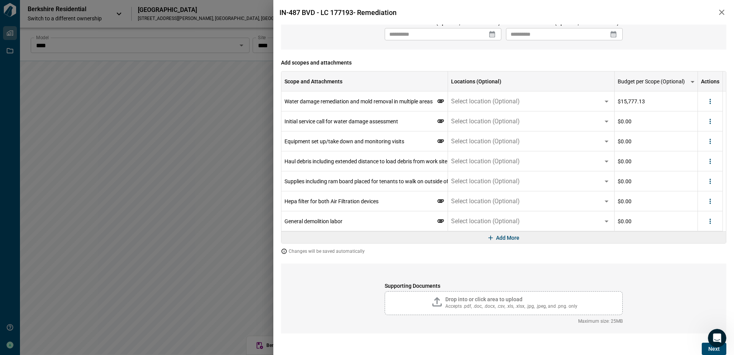
scroll to position [86, 0]
drag, startPoint x: 712, startPoint y: 219, endPoint x: 710, endPoint y: 223, distance: 5.3
click at [712, 219] on icon "more" at bounding box center [710, 221] width 8 height 8
click at [697, 254] on li "Delete" at bounding box center [694, 251] width 43 height 14
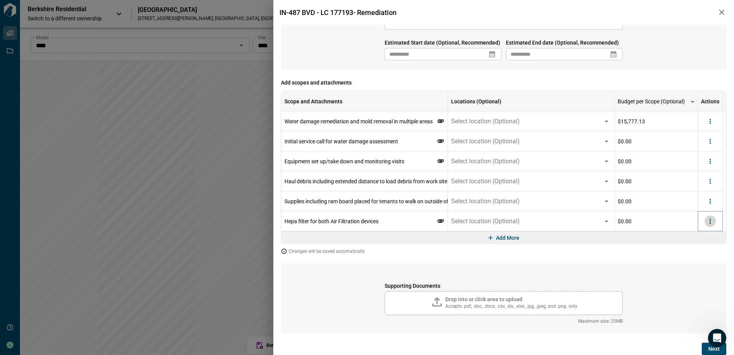
click at [710, 220] on icon "more" at bounding box center [710, 221] width 8 height 8
click at [706, 248] on li "Delete" at bounding box center [694, 251] width 43 height 14
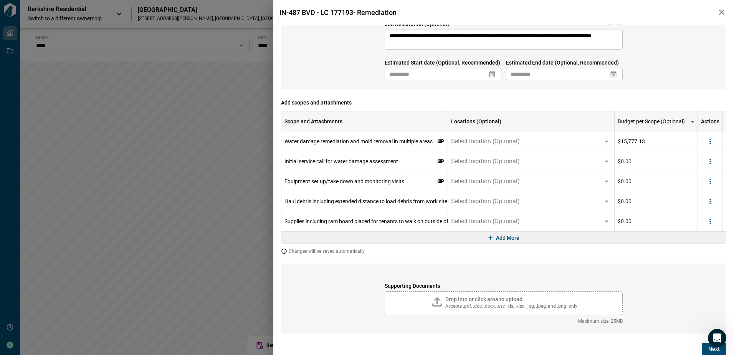
scroll to position [46, 0]
click at [712, 222] on icon "more" at bounding box center [710, 221] width 8 height 8
click at [704, 251] on li "Delete" at bounding box center [694, 251] width 43 height 14
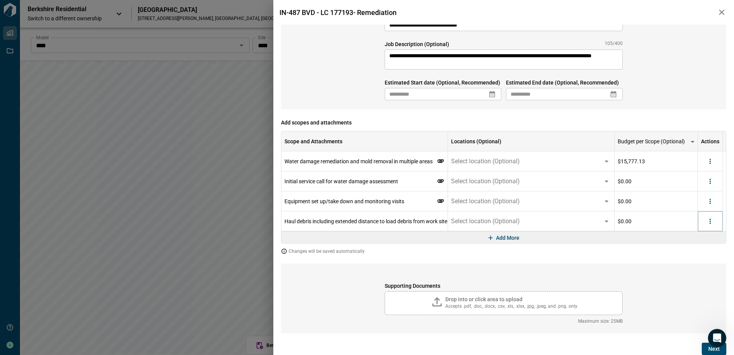
click at [713, 223] on icon "more" at bounding box center [710, 221] width 8 height 8
click at [695, 249] on li "Delete" at bounding box center [694, 251] width 43 height 14
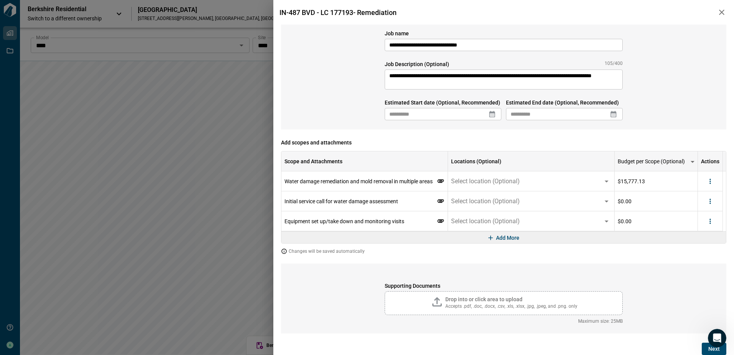
scroll to position [6, 0]
click at [710, 226] on button "more" at bounding box center [710, 221] width 12 height 12
click at [704, 249] on li "Delete" at bounding box center [694, 251] width 43 height 14
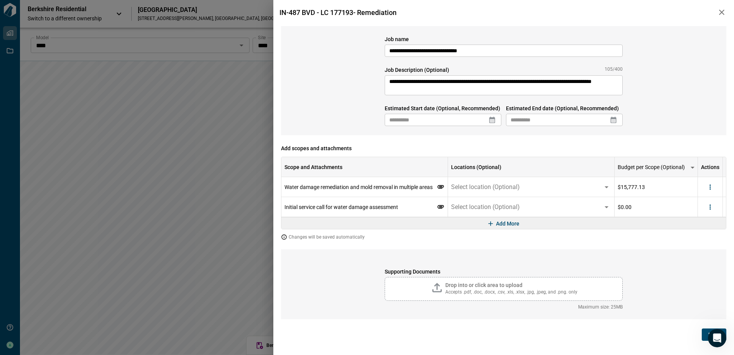
scroll to position [0, 0]
click at [719, 208] on div at bounding box center [713, 207] width 25 height 20
click at [717, 209] on button "more" at bounding box center [713, 207] width 12 height 12
click at [702, 238] on li "Delete" at bounding box center [697, 237] width 43 height 14
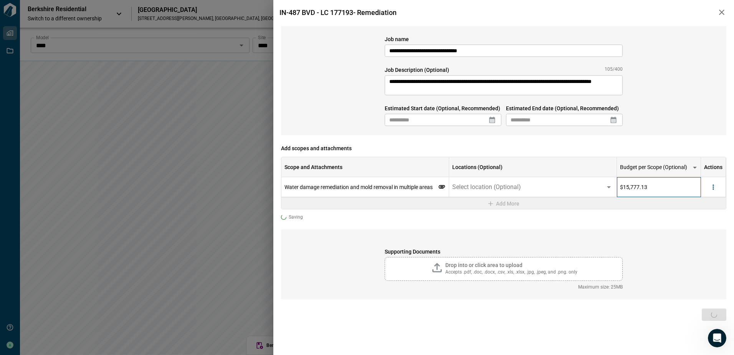
click at [657, 184] on div "$15,777.13" at bounding box center [659, 187] width 84 height 20
click at [656, 184] on div "$15,777.13" at bounding box center [659, 187] width 84 height 20
drag, startPoint x: 654, startPoint y: 185, endPoint x: 605, endPoint y: 185, distance: 48.7
click at [605, 185] on div "Water damage remediation and mold removal in multiple areas Select location (Op…" at bounding box center [503, 187] width 444 height 20
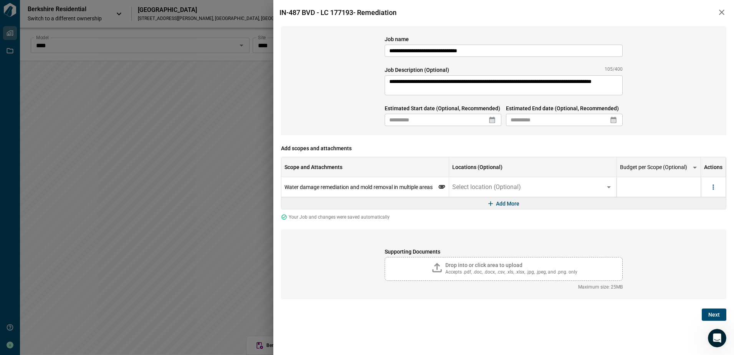
type input "********"
click at [667, 216] on div "Your Job and changes were saved automatically" at bounding box center [503, 217] width 445 height 6
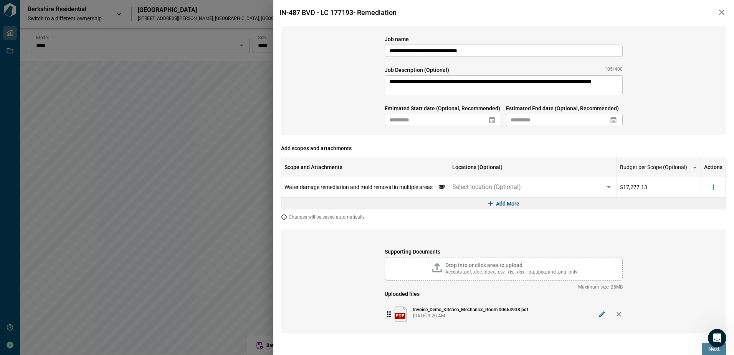
click at [707, 350] on button "Next" at bounding box center [714, 348] width 25 height 12
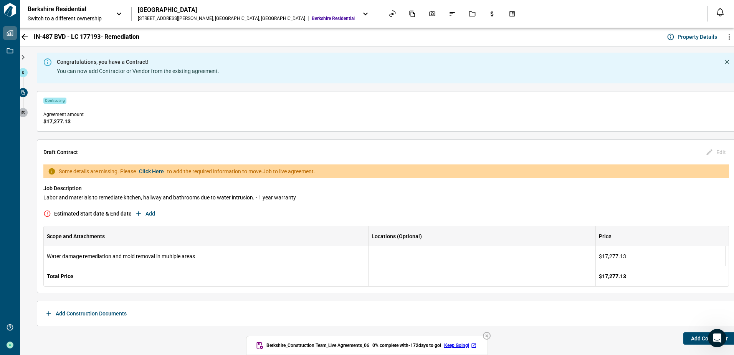
click at [491, 335] on icon "button" at bounding box center [486, 335] width 9 height 9
click at [149, 213] on span "Add" at bounding box center [150, 214] width 10 height 8
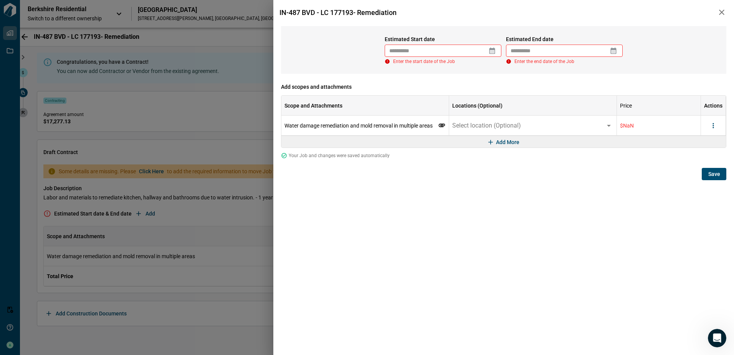
click at [494, 53] on icon at bounding box center [492, 51] width 8 height 8
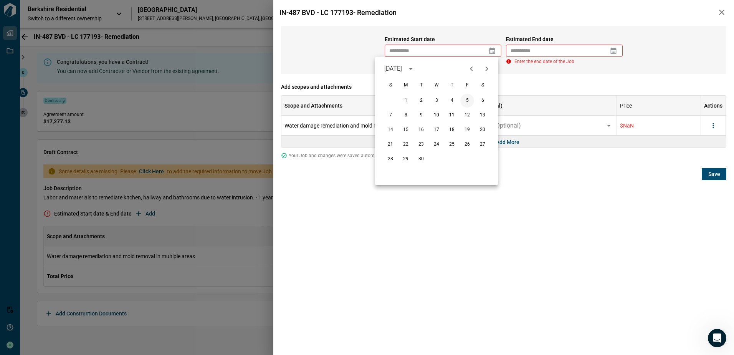
click at [467, 101] on button "5" at bounding box center [467, 101] width 14 height 14
type input "**********"
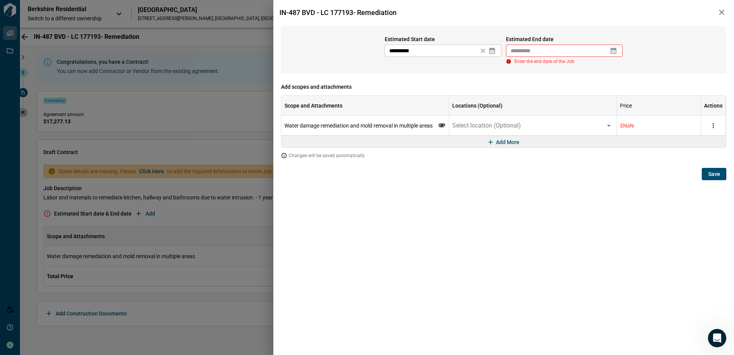
click at [615, 51] on icon at bounding box center [614, 51] width 6 height 7
click at [588, 116] on button "12" at bounding box center [588, 115] width 14 height 14
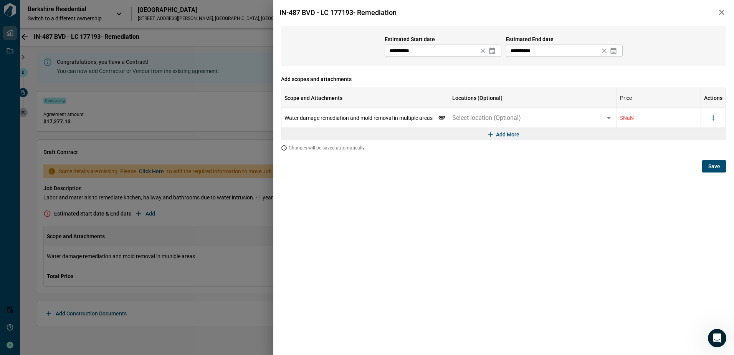
type input "**********"
click at [707, 168] on button "Save" at bounding box center [714, 166] width 25 height 12
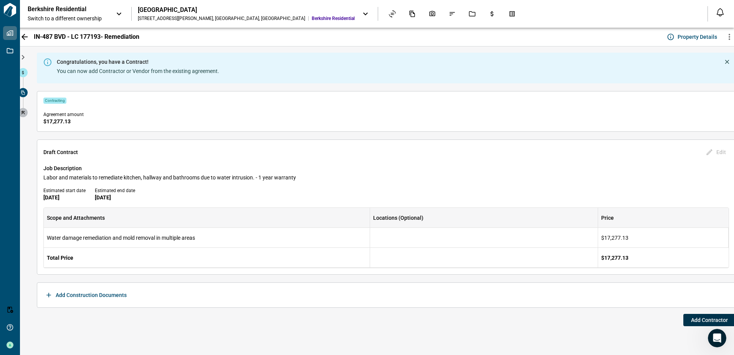
click at [690, 322] on button "Add Contractor" at bounding box center [709, 320] width 52 height 12
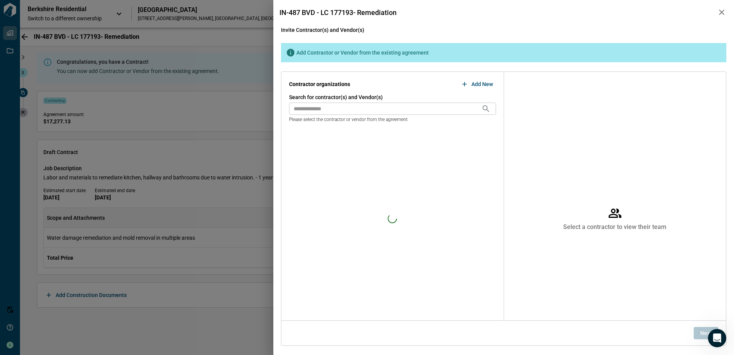
click at [394, 109] on input "text" at bounding box center [385, 108] width 192 height 12
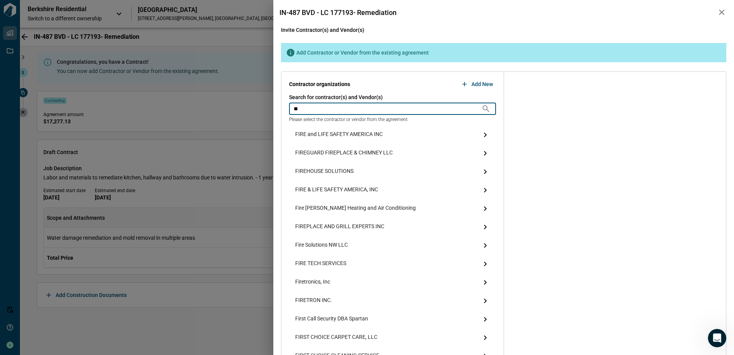
type input "*"
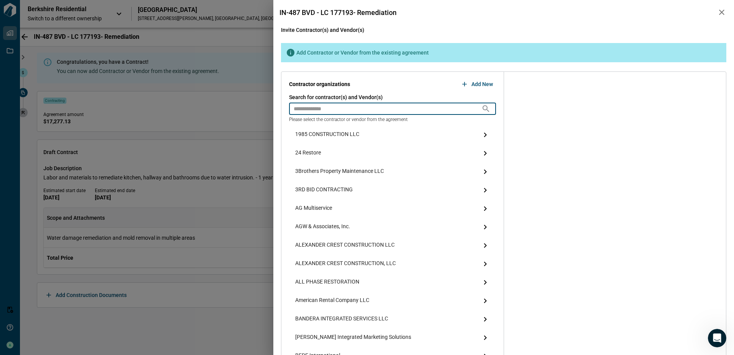
click at [464, 84] on icon "button" at bounding box center [465, 84] width 8 height 8
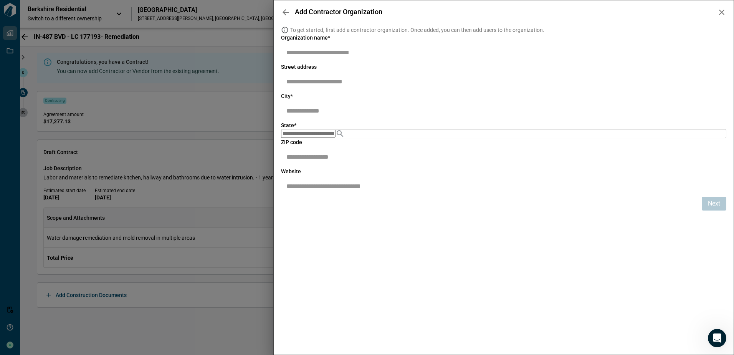
click at [351, 59] on input "text" at bounding box center [509, 51] width 456 height 21
paste input "**********"
type input "**********"
click at [298, 92] on input "text" at bounding box center [509, 81] width 456 height 21
paste input "**********"
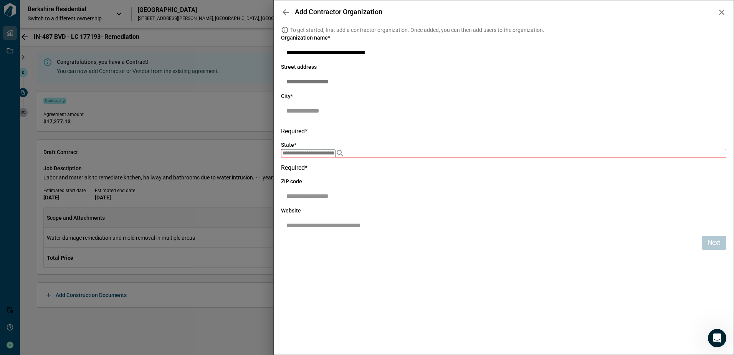
type input "**********"
click at [300, 120] on input "text" at bounding box center [509, 110] width 456 height 21
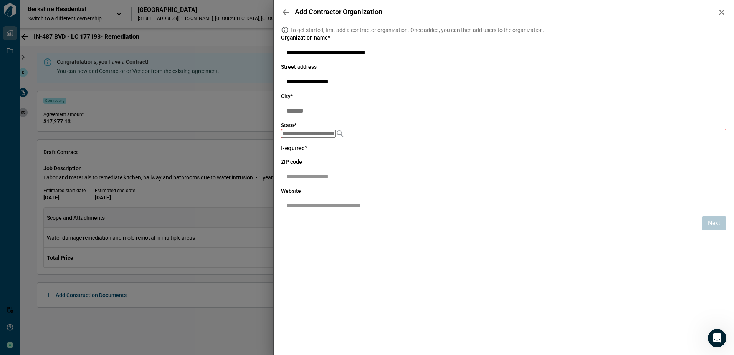
type input "*******"
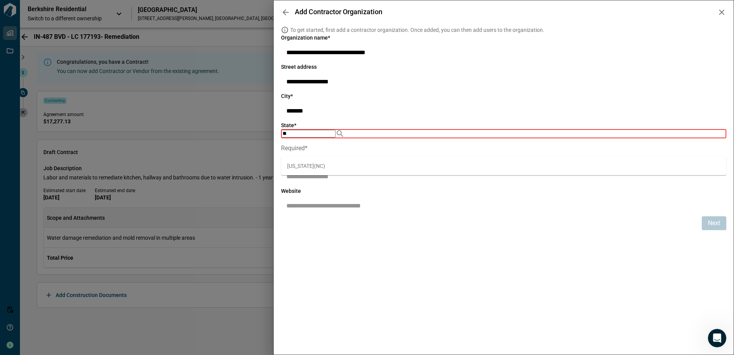
click at [301, 166] on span "[US_STATE] ( [GEOGRAPHIC_DATA] )" at bounding box center [306, 166] width 38 height 8
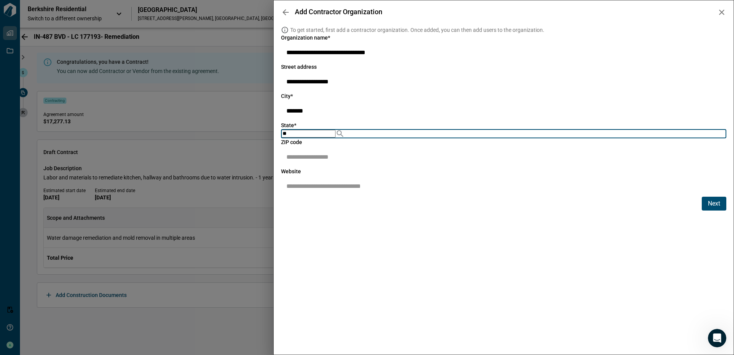
type input "**"
click at [302, 167] on input "text" at bounding box center [509, 156] width 456 height 21
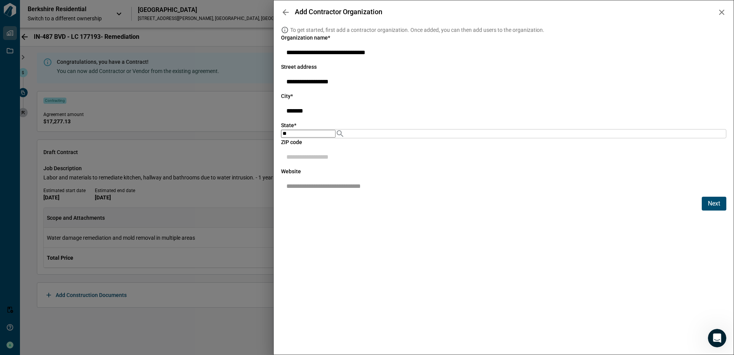
click at [312, 167] on input "text" at bounding box center [509, 156] width 456 height 21
type input "*****"
click at [716, 208] on p "Next" at bounding box center [714, 203] width 12 height 9
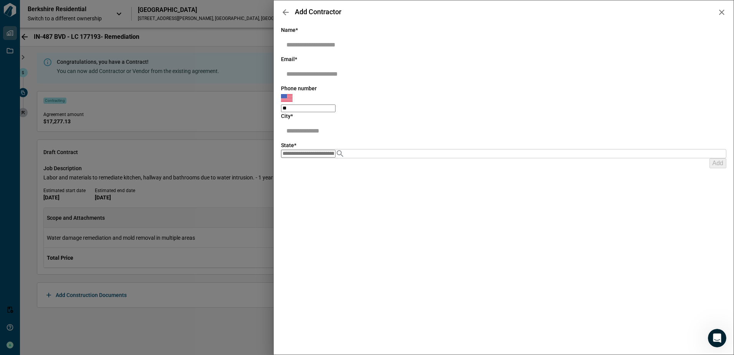
click at [300, 42] on input "text" at bounding box center [509, 44] width 456 height 21
paste input "**********"
type input "**********"
click at [339, 70] on input "text" at bounding box center [509, 73] width 456 height 21
paste input "**********"
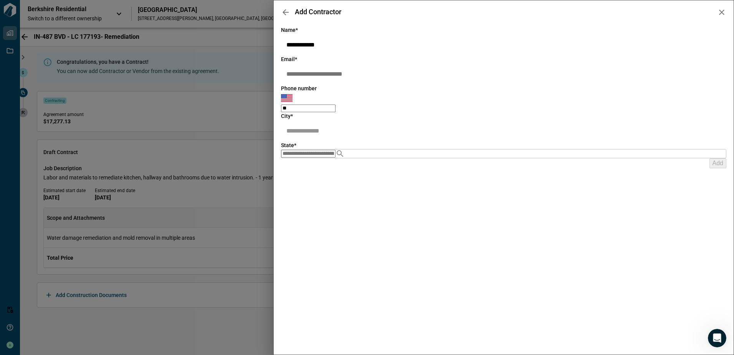
type input "**********"
click at [322, 127] on input "text" at bounding box center [509, 130] width 456 height 21
type input "*******"
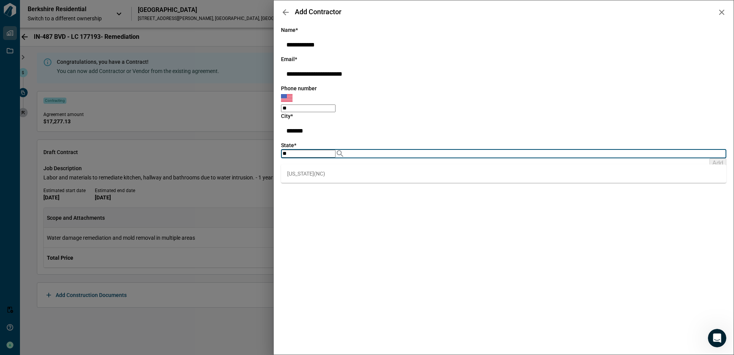
click at [304, 175] on span "[US_STATE] ( [GEOGRAPHIC_DATA] )" at bounding box center [306, 174] width 38 height 8
type input "**"
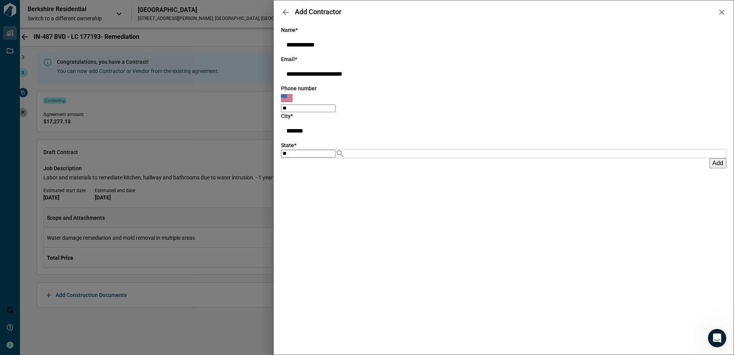
drag, startPoint x: 404, startPoint y: 230, endPoint x: 408, endPoint y: 229, distance: 4.7
click at [404, 230] on div "**********" at bounding box center [503, 185] width 445 height 319
click at [712, 166] on span "Add" at bounding box center [717, 163] width 11 height 7
click at [286, 15] on icon "button" at bounding box center [285, 12] width 9 height 9
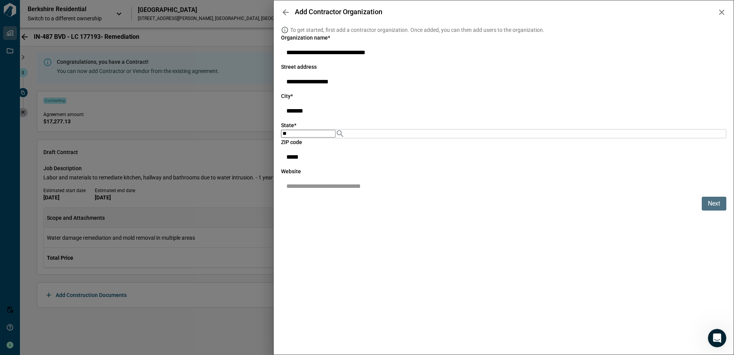
click at [715, 208] on p "Next" at bounding box center [714, 203] width 12 height 9
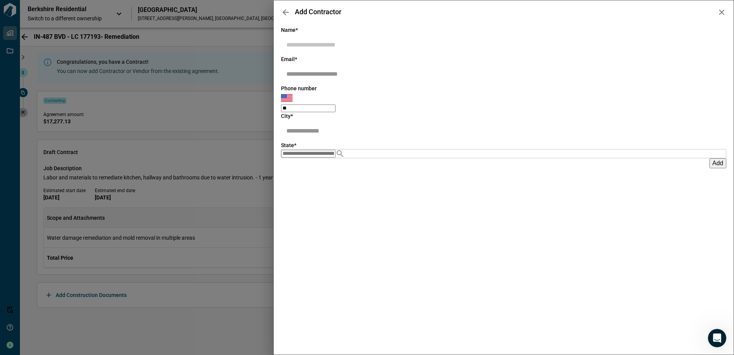
click at [379, 35] on input "text" at bounding box center [509, 44] width 456 height 21
type input "**********"
paste input "**********"
type input "**********"
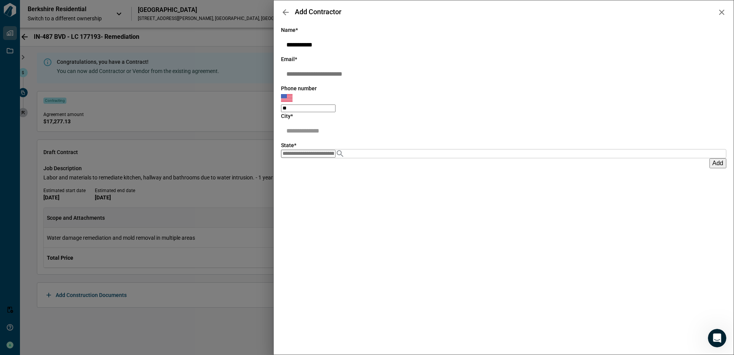
click at [325, 129] on input "text" at bounding box center [509, 130] width 456 height 21
type input "*******"
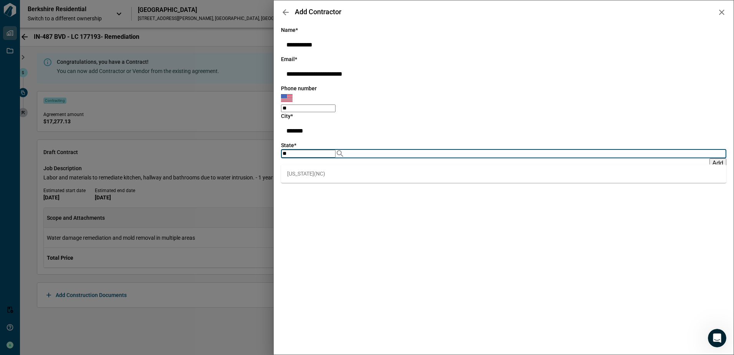
click at [292, 176] on span "[US_STATE] ( [GEOGRAPHIC_DATA] )" at bounding box center [306, 174] width 38 height 8
type input "**"
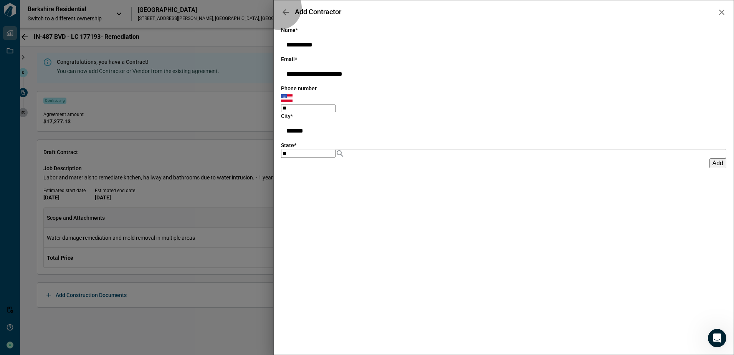
click at [709, 168] on button "Add" at bounding box center [717, 163] width 17 height 10
click at [712, 166] on span "Add" at bounding box center [717, 163] width 11 height 7
click at [285, 11] on icon "button" at bounding box center [285, 12] width 9 height 9
